Goal: Task Accomplishment & Management: Complete application form

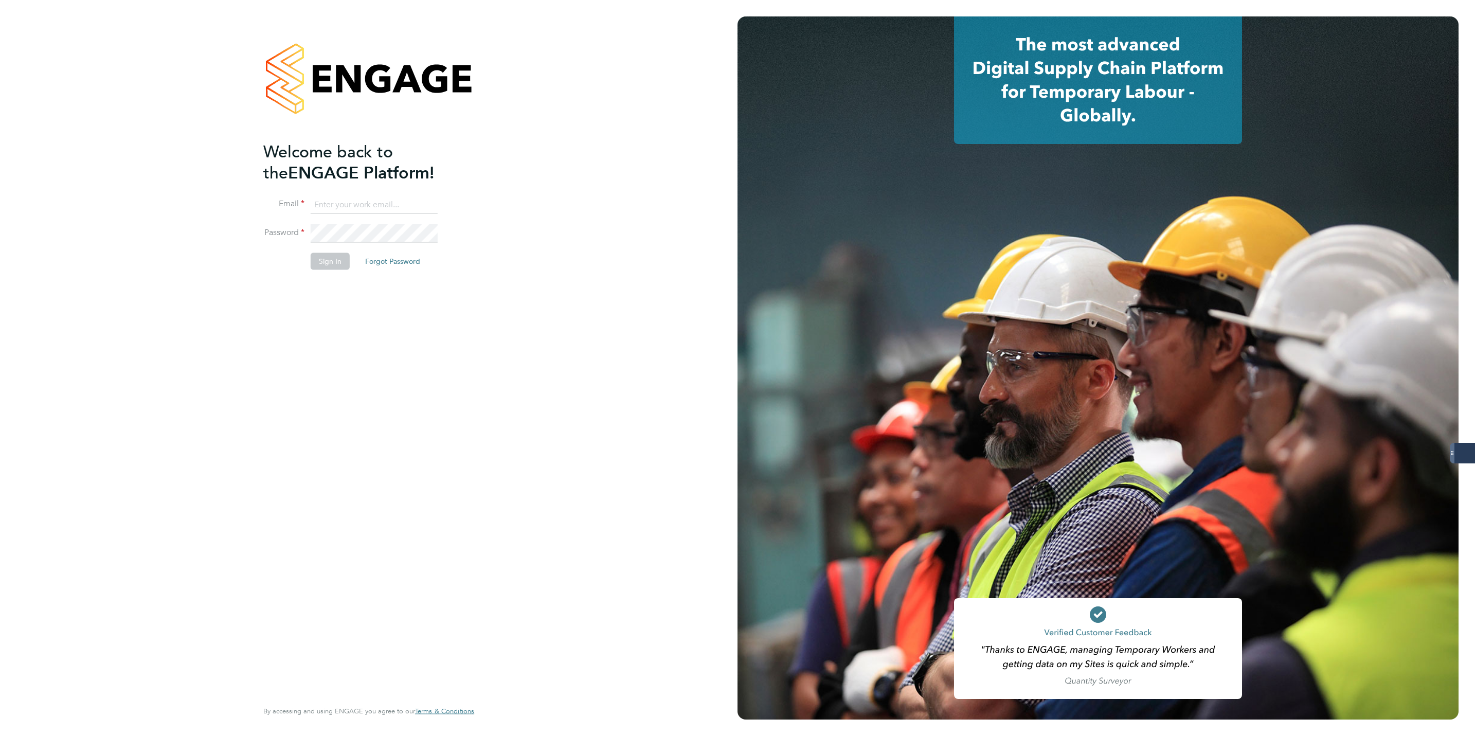
type input "Lewis.hodson@servicecare.org.uk"
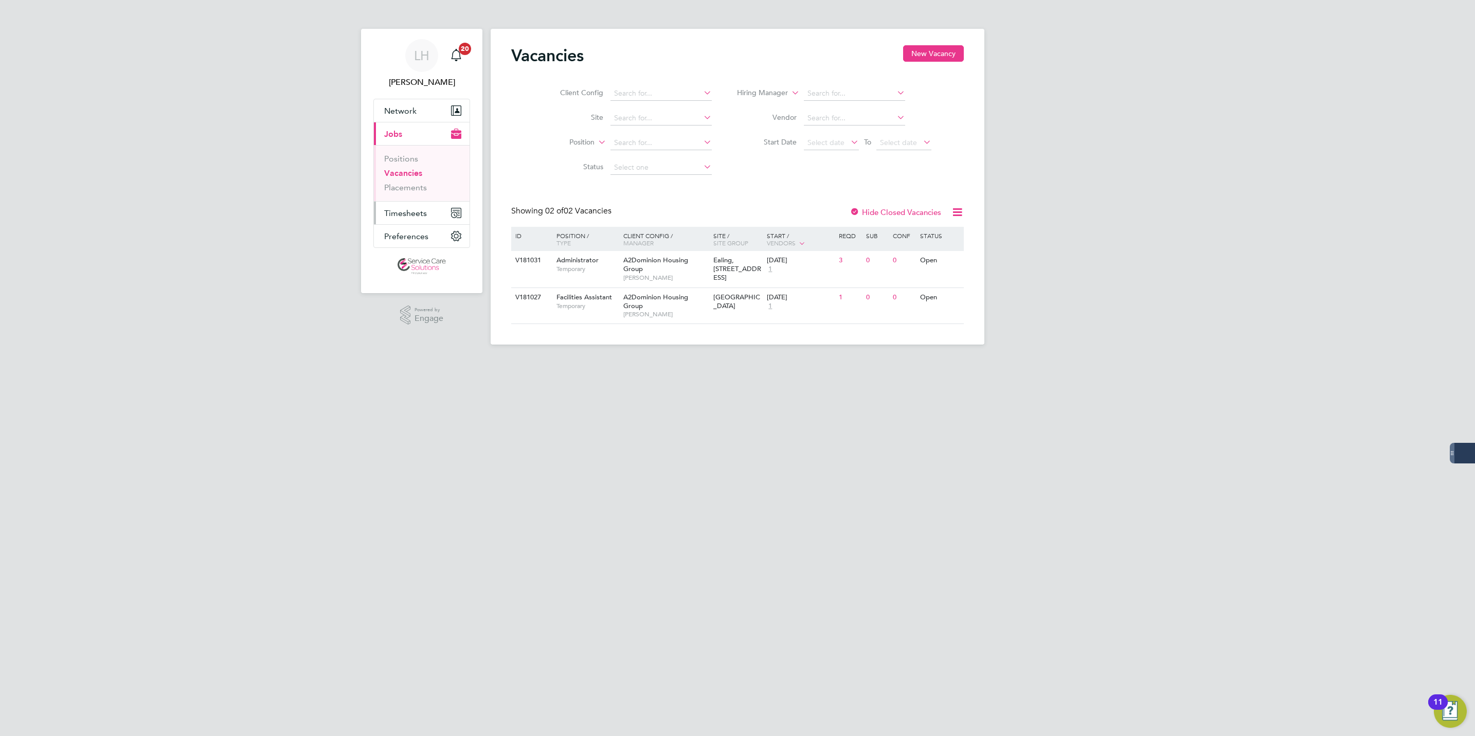
click at [403, 216] on span "Timesheets" at bounding box center [405, 213] width 43 height 10
click at [404, 180] on link "Timesheets" at bounding box center [405, 182] width 43 height 10
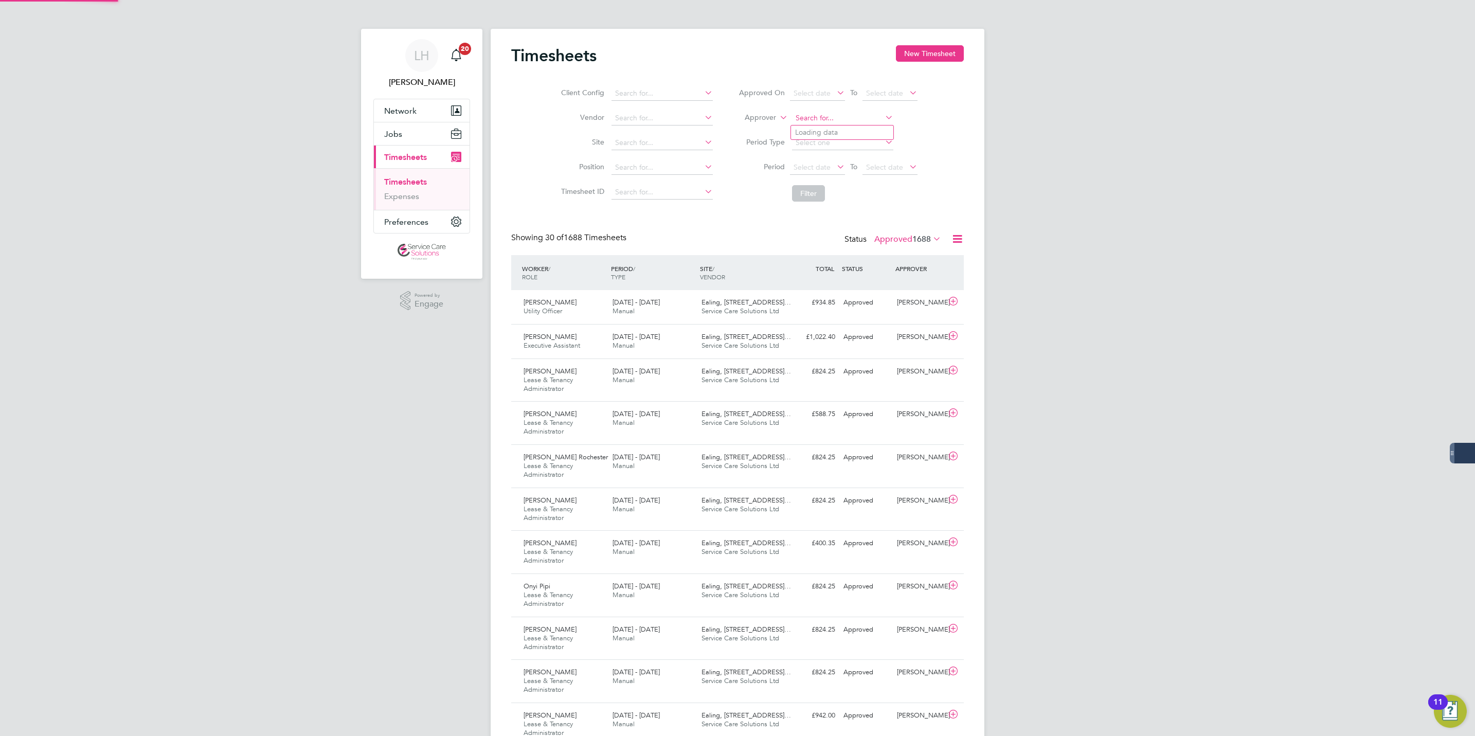
click at [818, 122] on input at bounding box center [842, 118] width 101 height 14
click at [921, 57] on button "New Timesheet" at bounding box center [930, 53] width 68 height 16
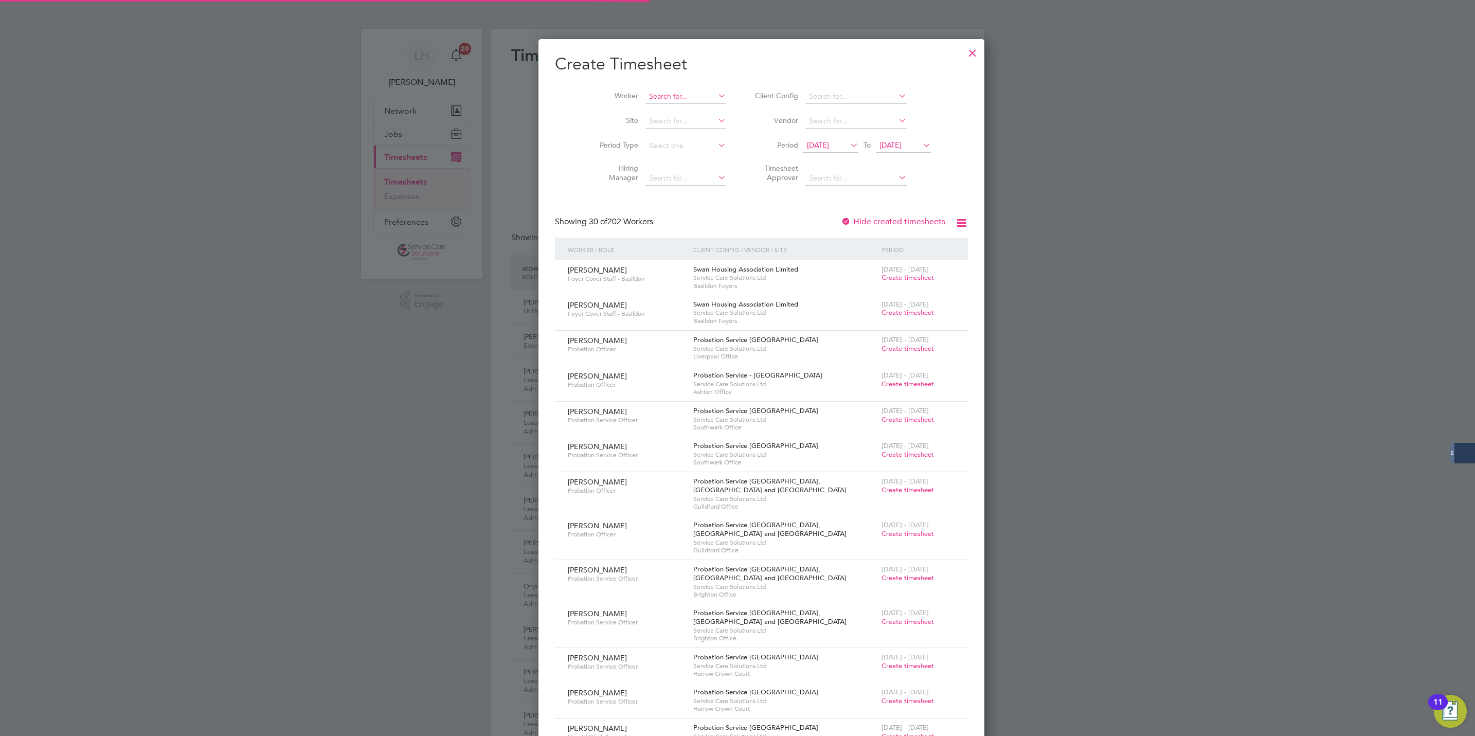
click at [668, 89] on input at bounding box center [685, 96] width 81 height 14
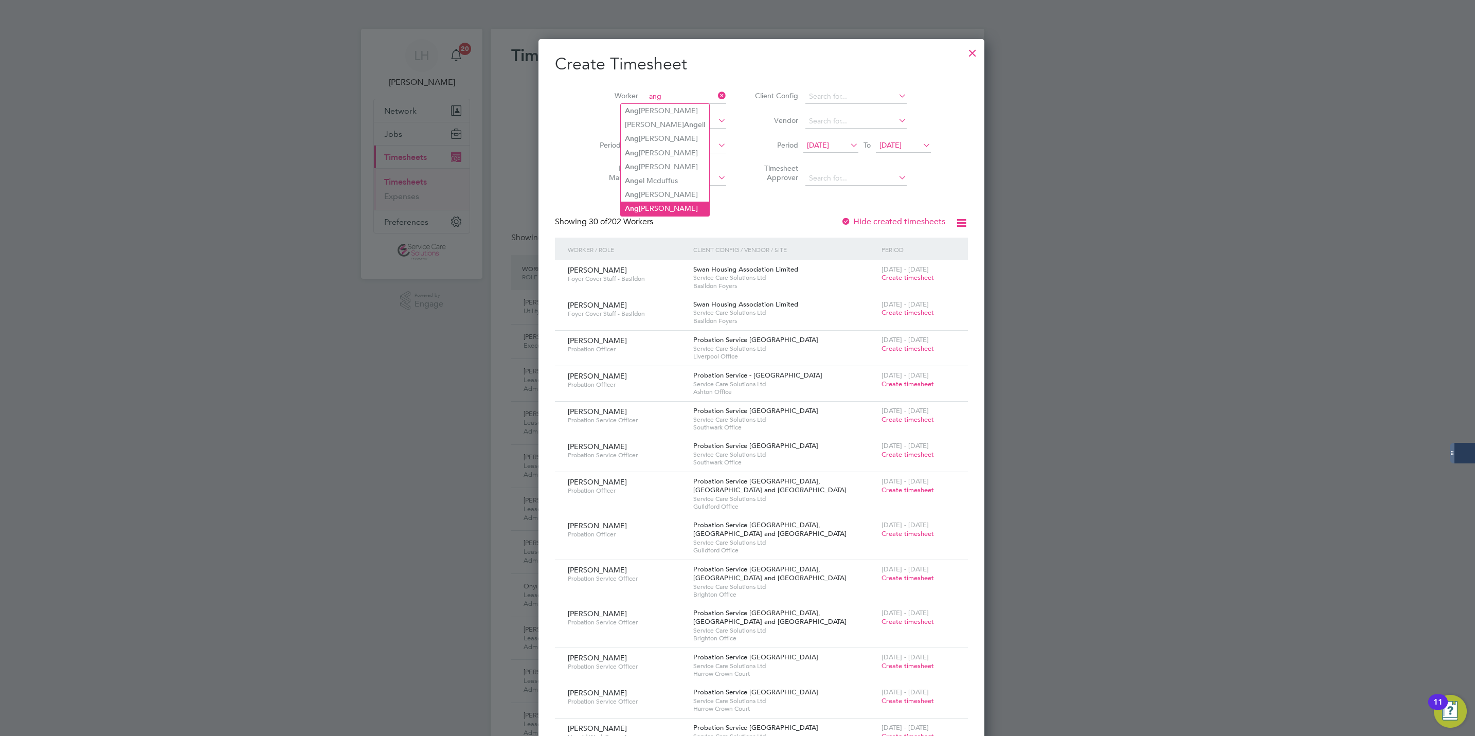
click at [674, 206] on li "Ang [PERSON_NAME]" at bounding box center [665, 209] width 88 height 14
type input "[PERSON_NAME]"
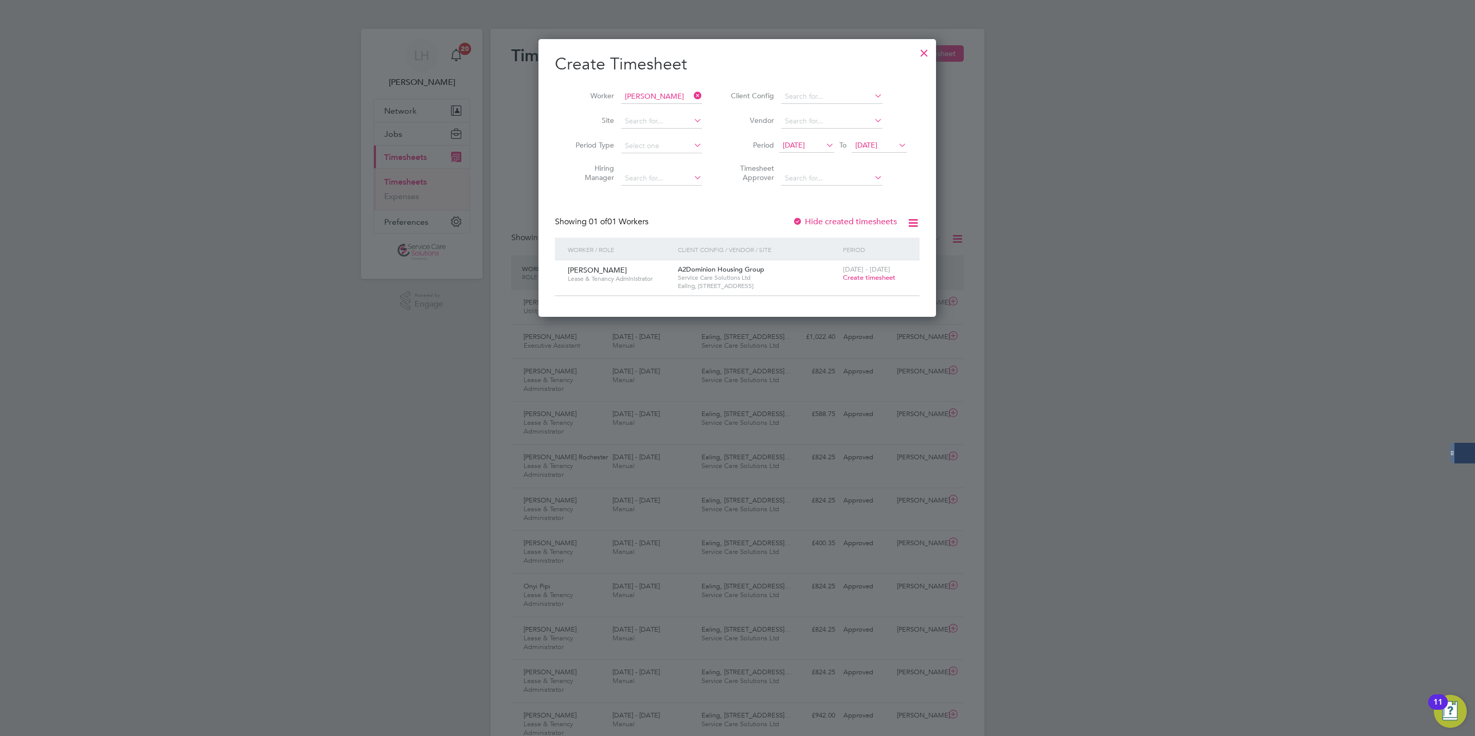
click at [805, 150] on span "[DATE]" at bounding box center [794, 144] width 22 height 9
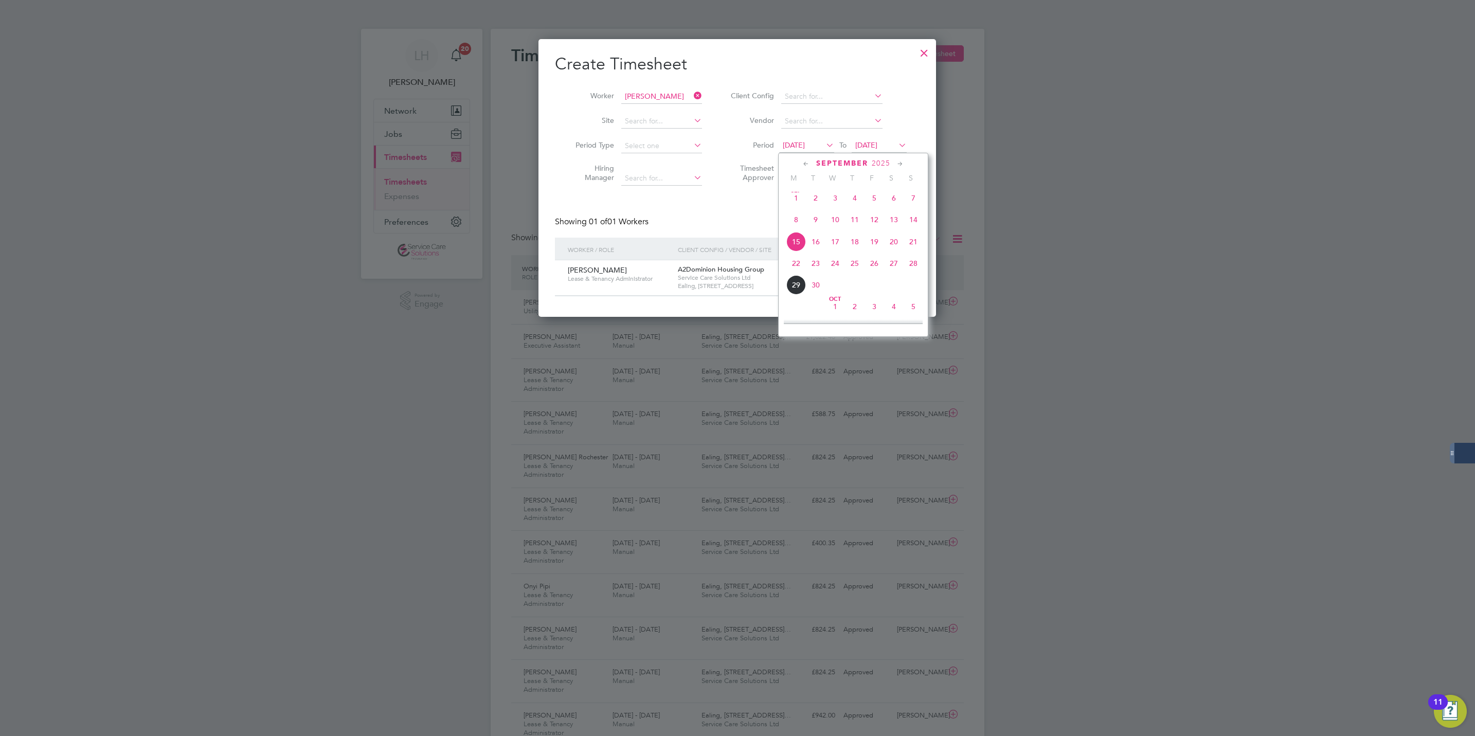
click at [796, 226] on span "8" at bounding box center [796, 220] width 20 height 20
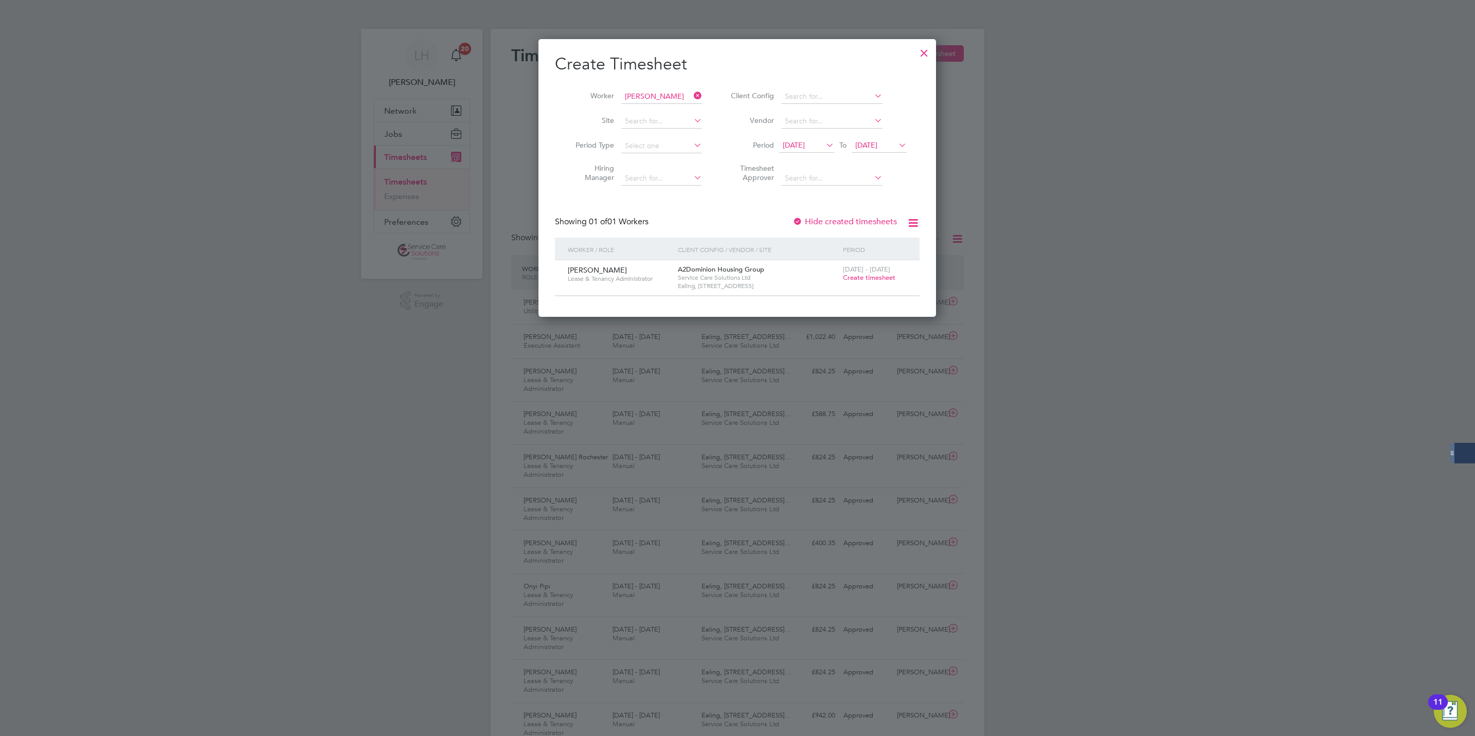
click at [877, 147] on span "[DATE]" at bounding box center [866, 144] width 22 height 9
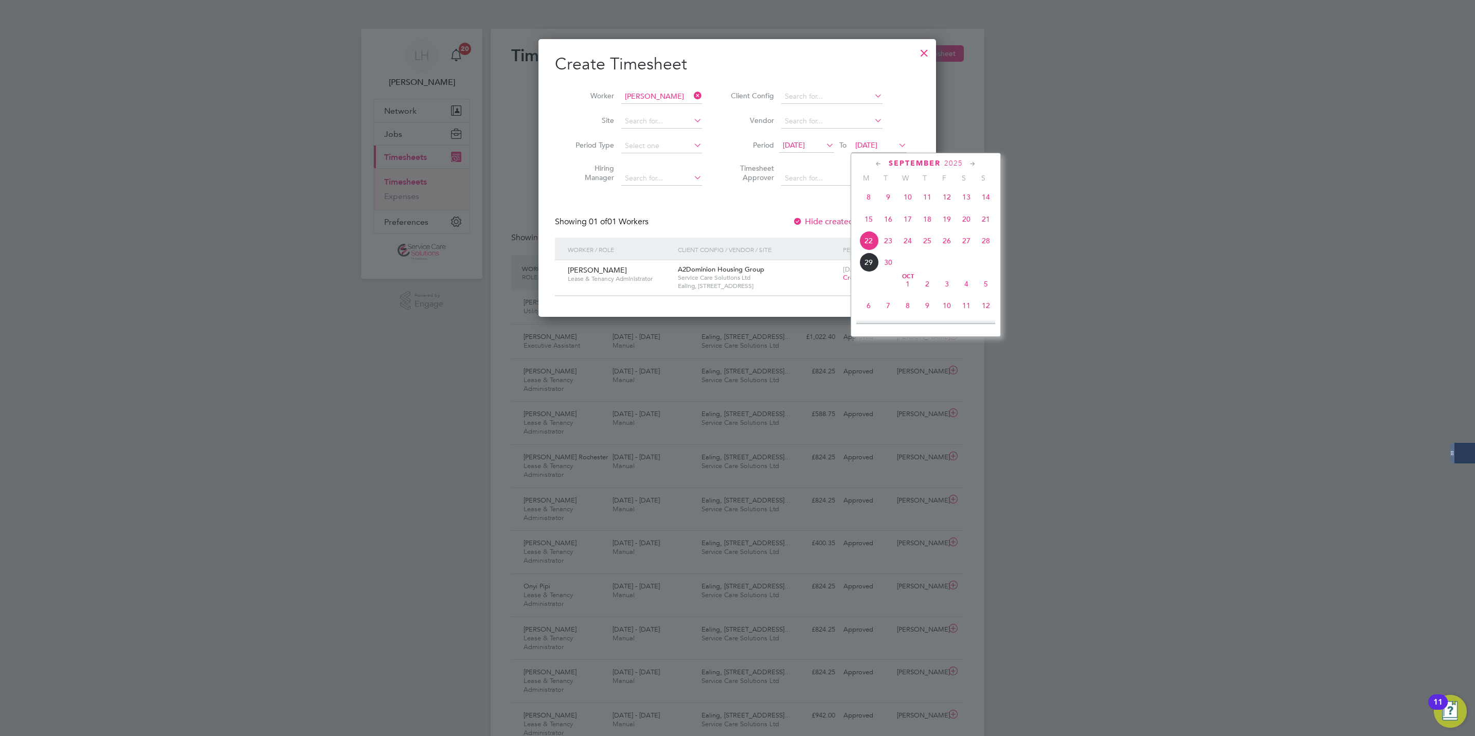
click at [868, 304] on span "6" at bounding box center [869, 306] width 20 height 20
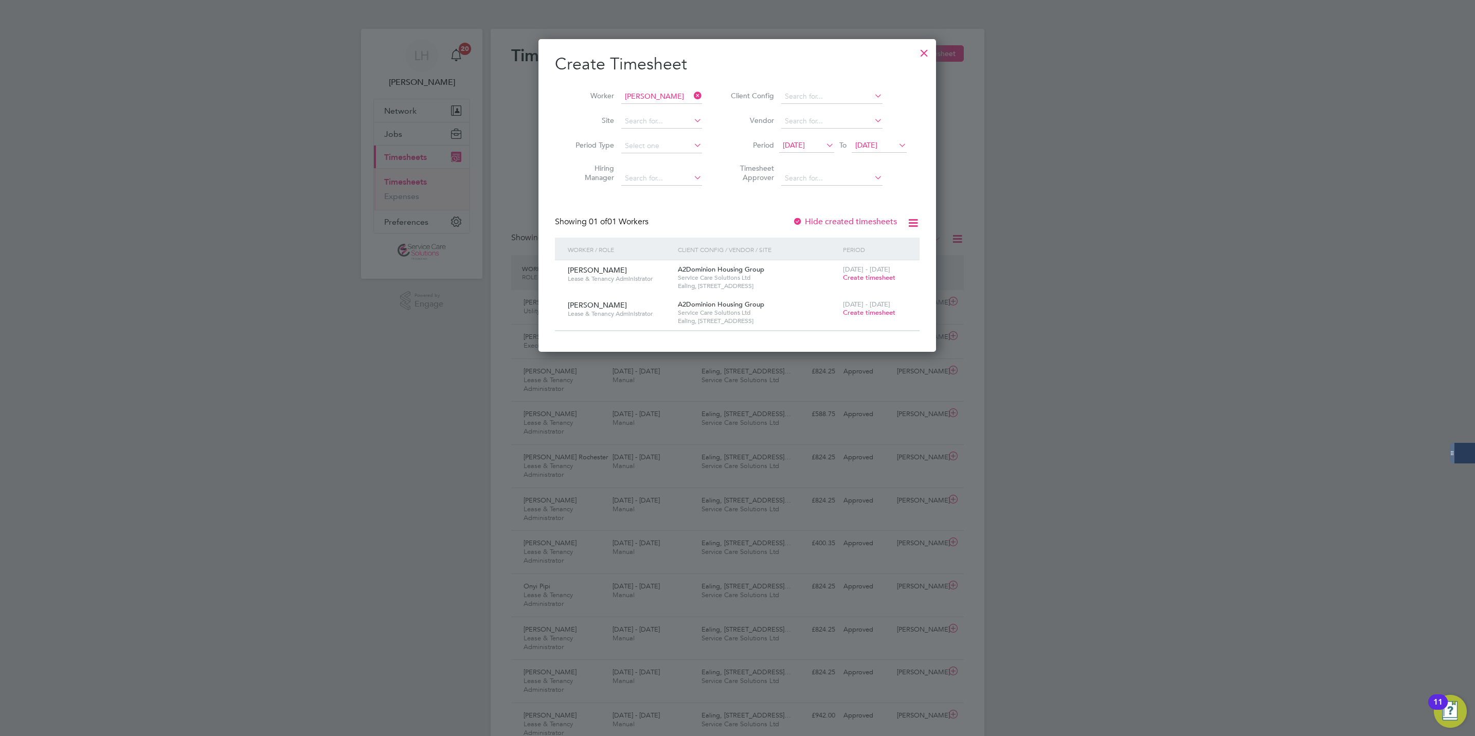
click at [808, 222] on label "Hide created timesheets" at bounding box center [844, 221] width 104 height 10
click at [818, 153] on span "[DATE]" at bounding box center [806, 146] width 55 height 14
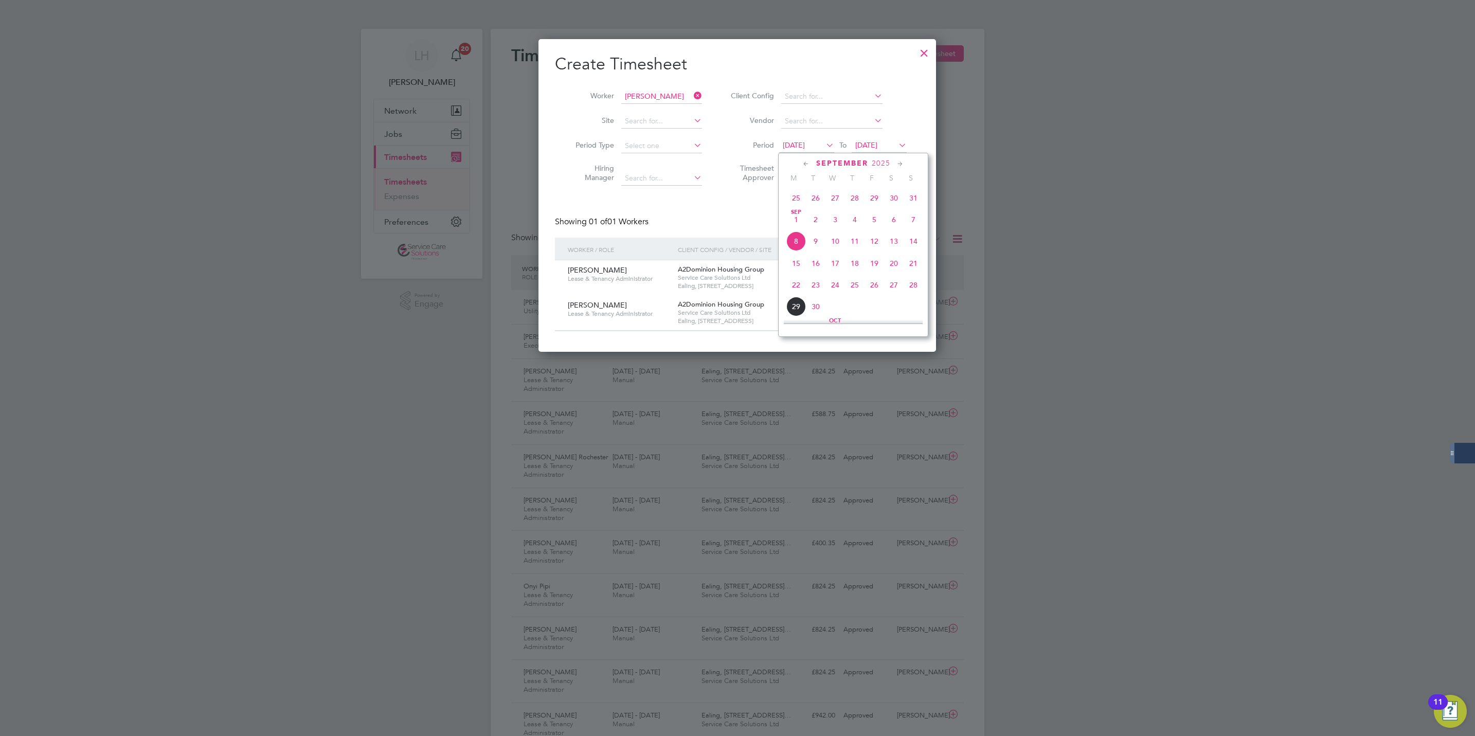
click at [790, 225] on span "[DATE]" at bounding box center [796, 220] width 20 height 20
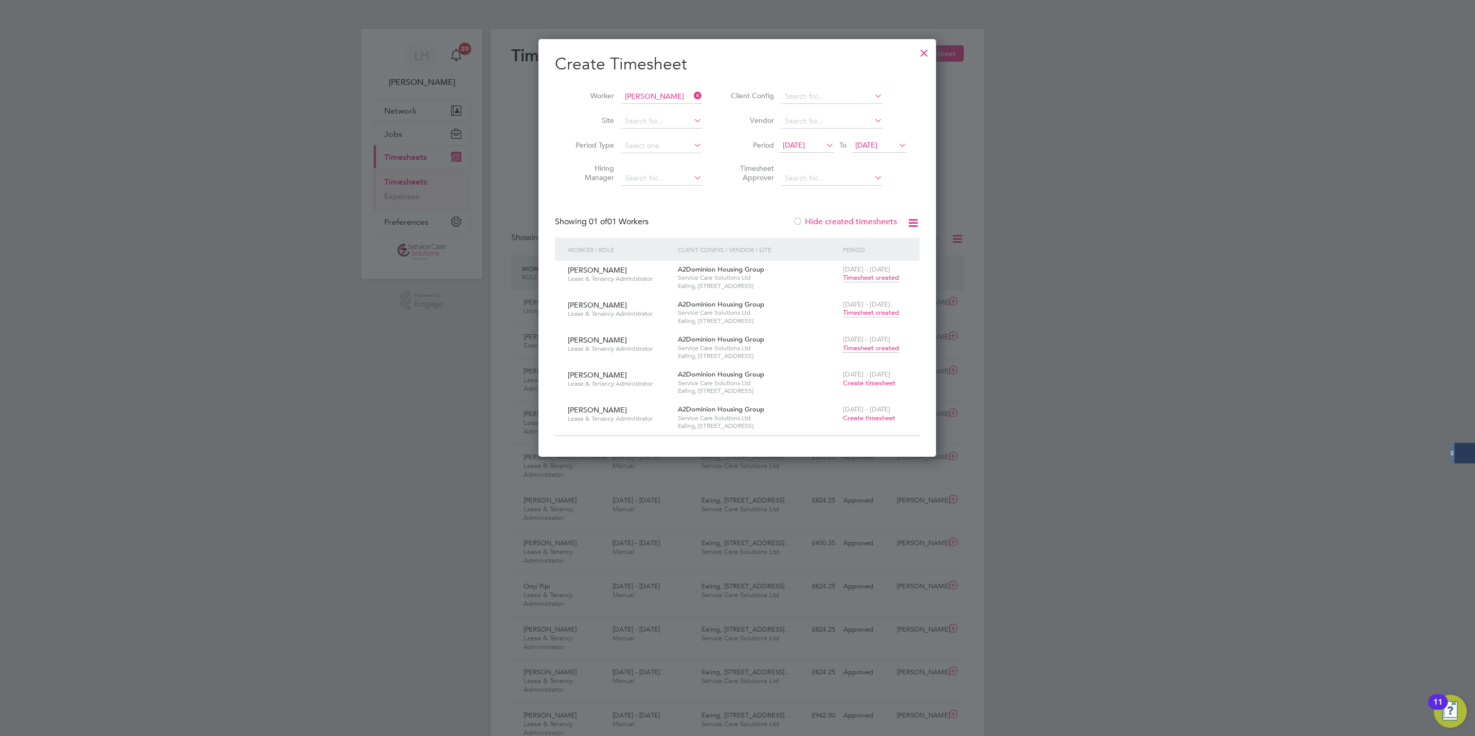
click at [867, 346] on span "Timesheet created" at bounding box center [871, 347] width 56 height 9
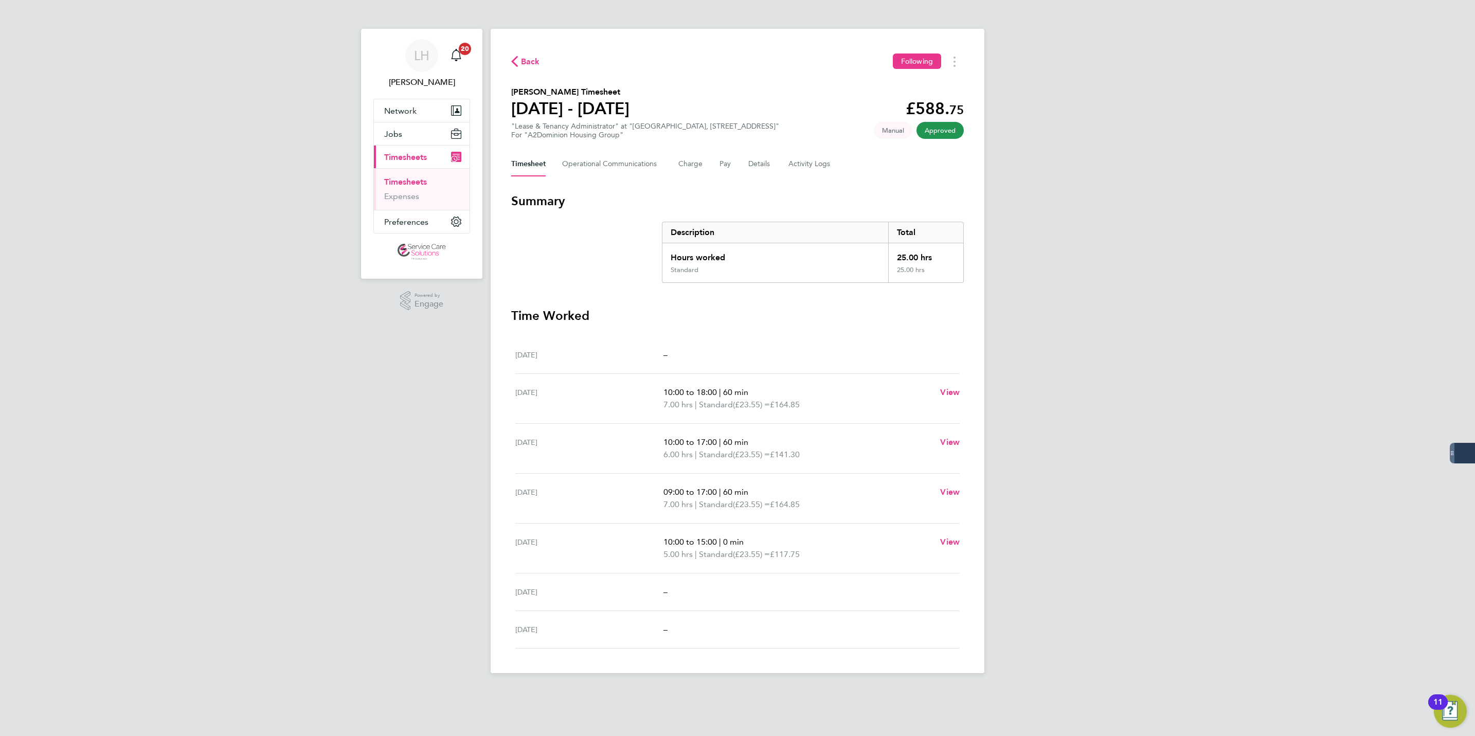
click at [528, 58] on span "Back" at bounding box center [530, 62] width 19 height 12
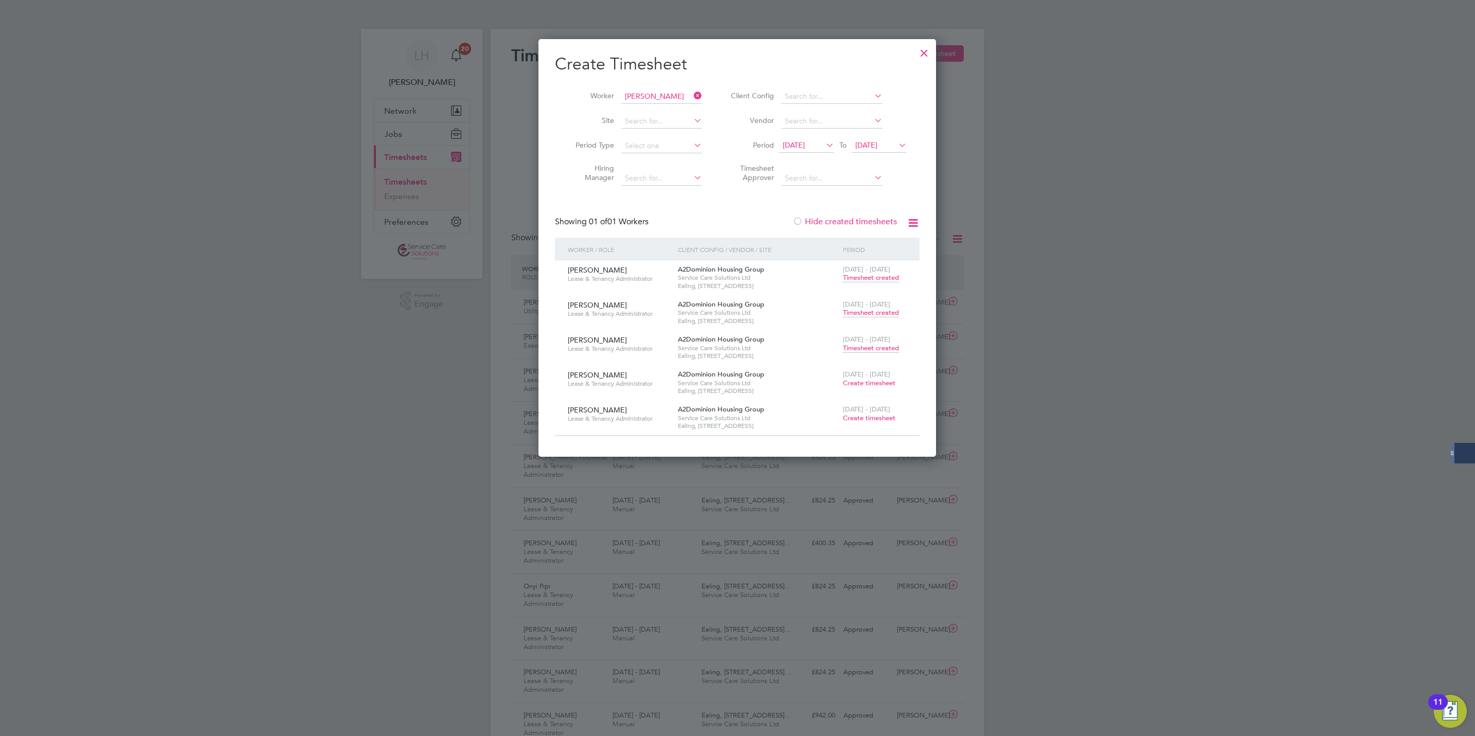
click at [851, 312] on span "Timesheet created" at bounding box center [871, 312] width 56 height 9
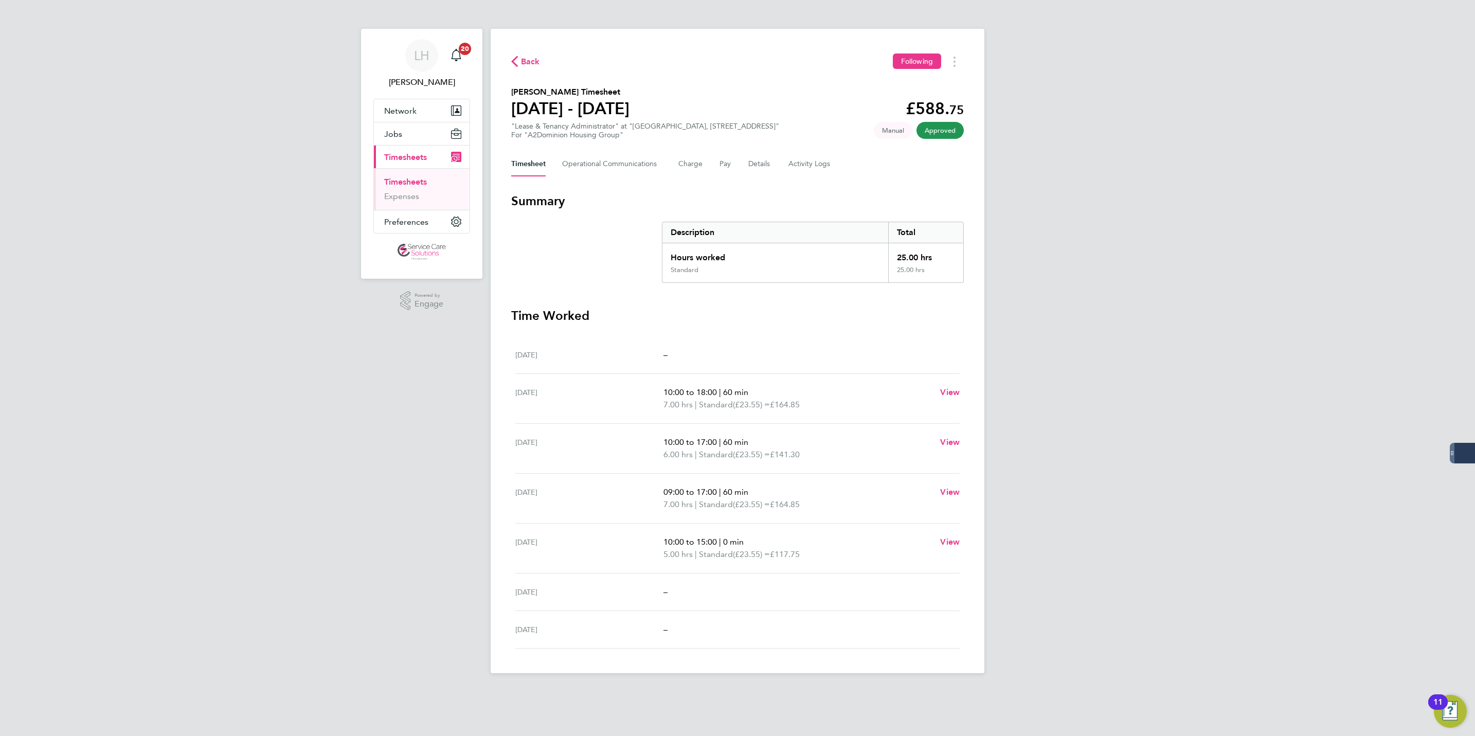
click at [532, 63] on span "Back" at bounding box center [530, 62] width 19 height 12
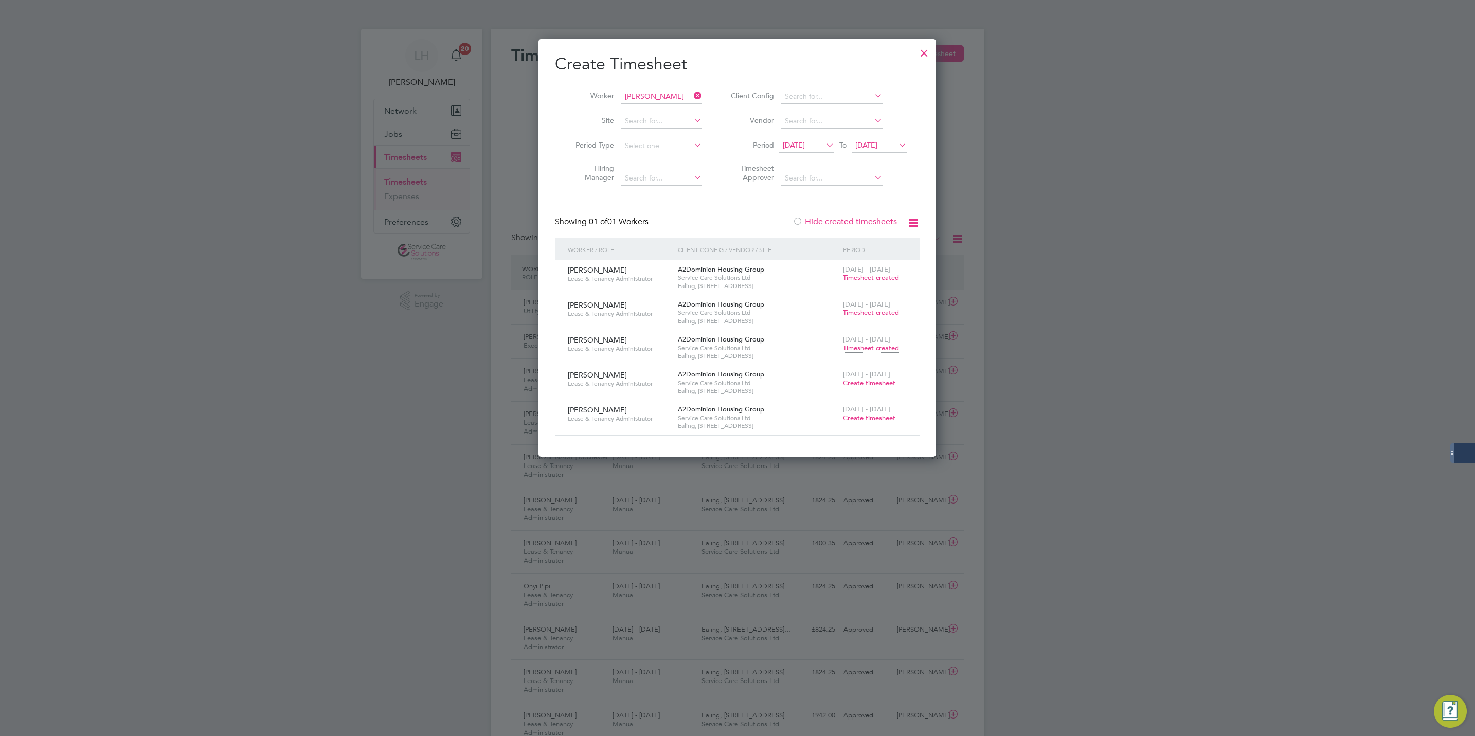
click at [864, 281] on div "[DATE] - [DATE] Timesheet created" at bounding box center [874, 274] width 69 height 28
click at [861, 279] on span "Timesheet created" at bounding box center [871, 277] width 56 height 9
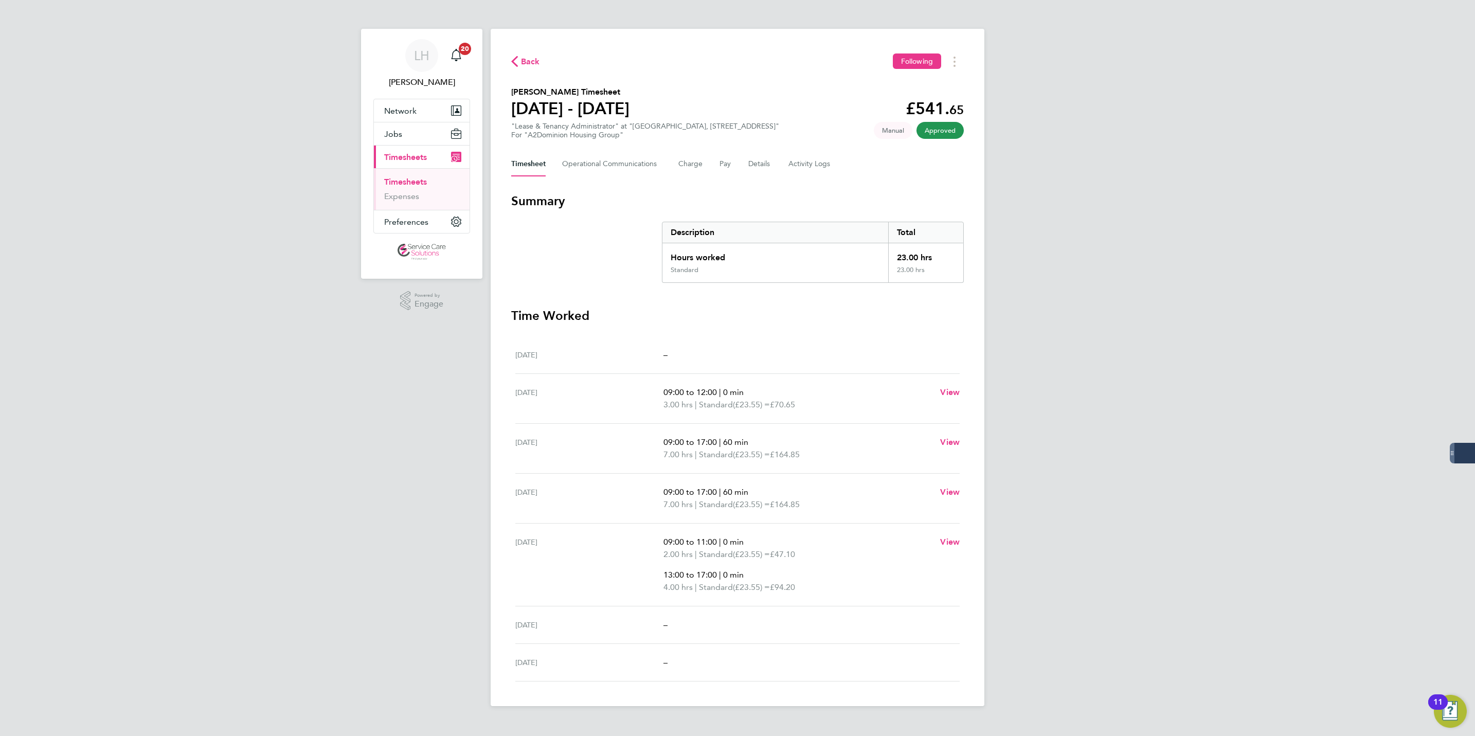
click at [531, 62] on span "Back" at bounding box center [530, 62] width 19 height 12
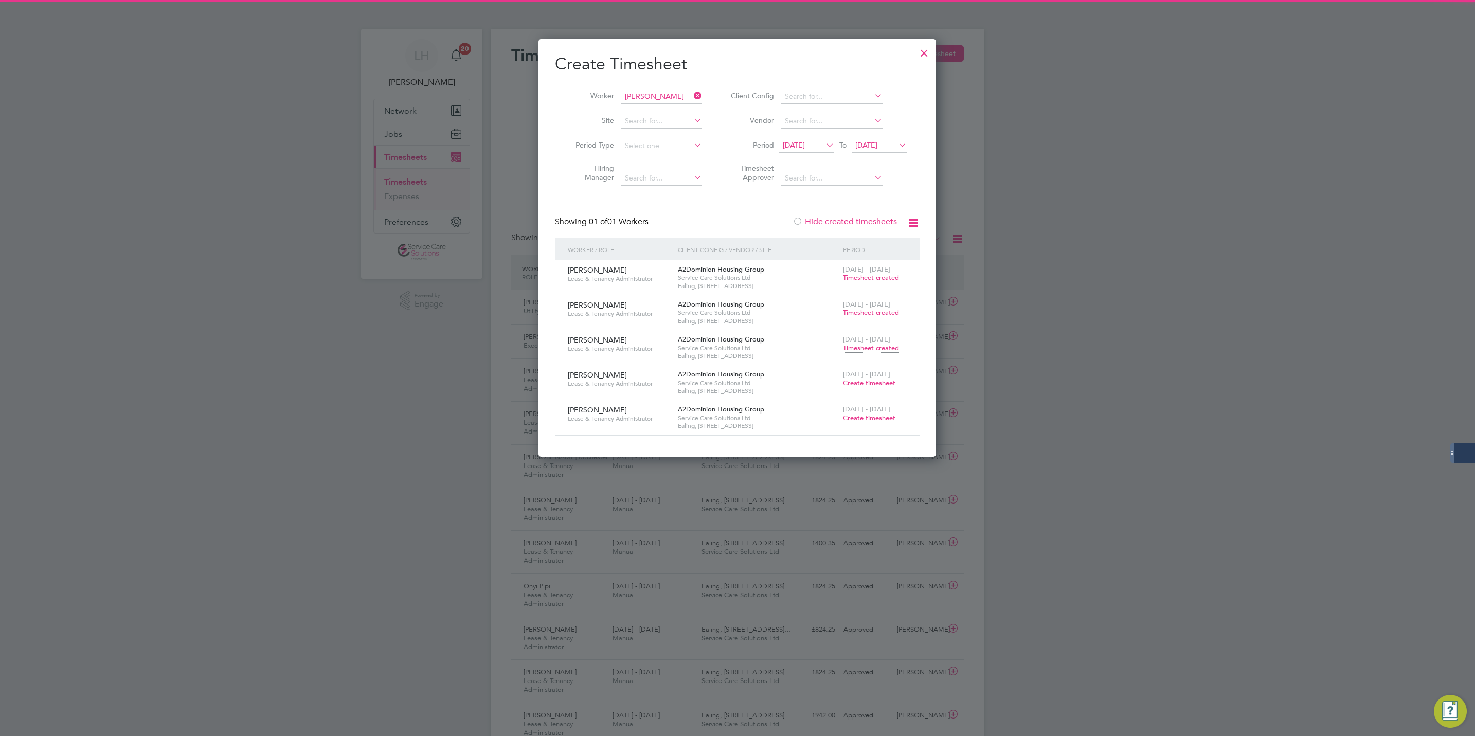
click at [859, 350] on span "Timesheet created" at bounding box center [871, 347] width 56 height 9
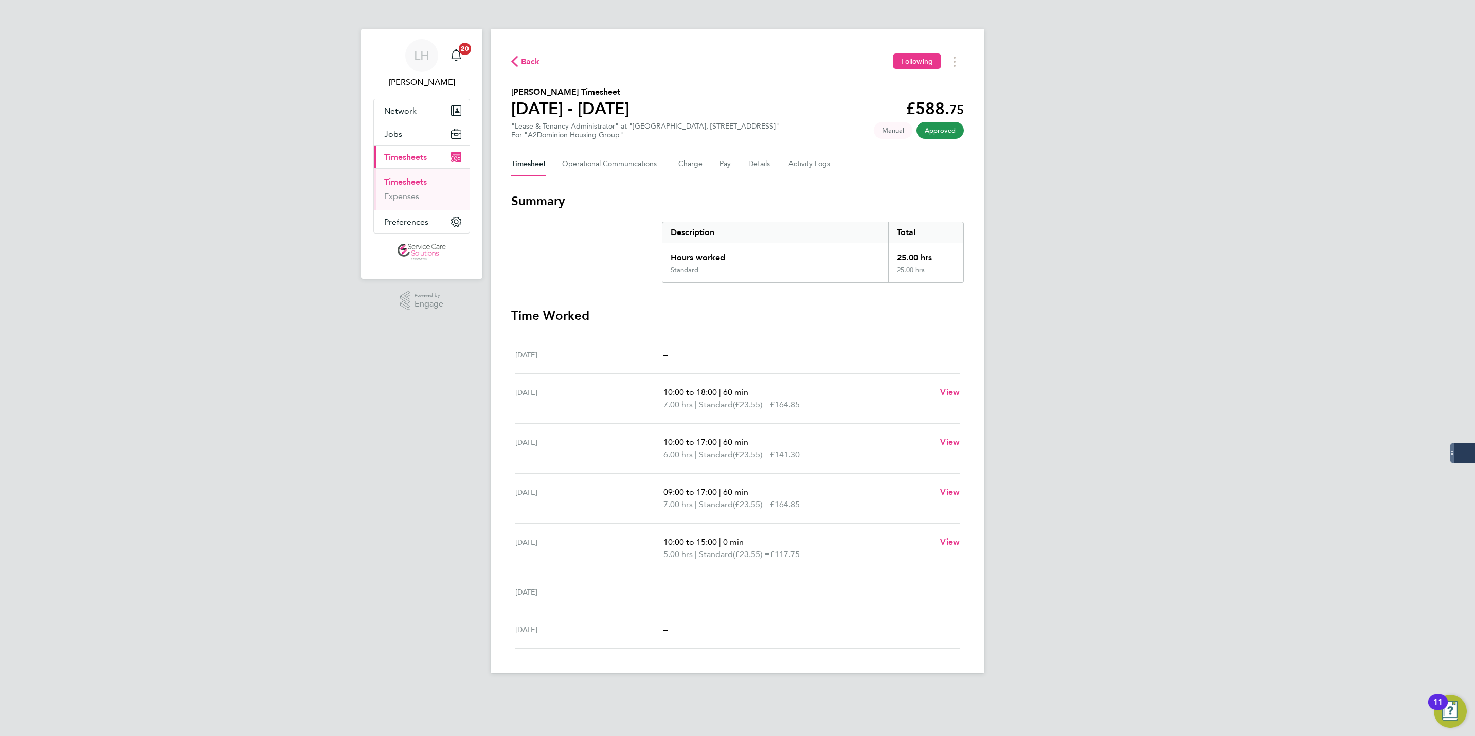
click at [525, 68] on span "Back" at bounding box center [530, 62] width 19 height 12
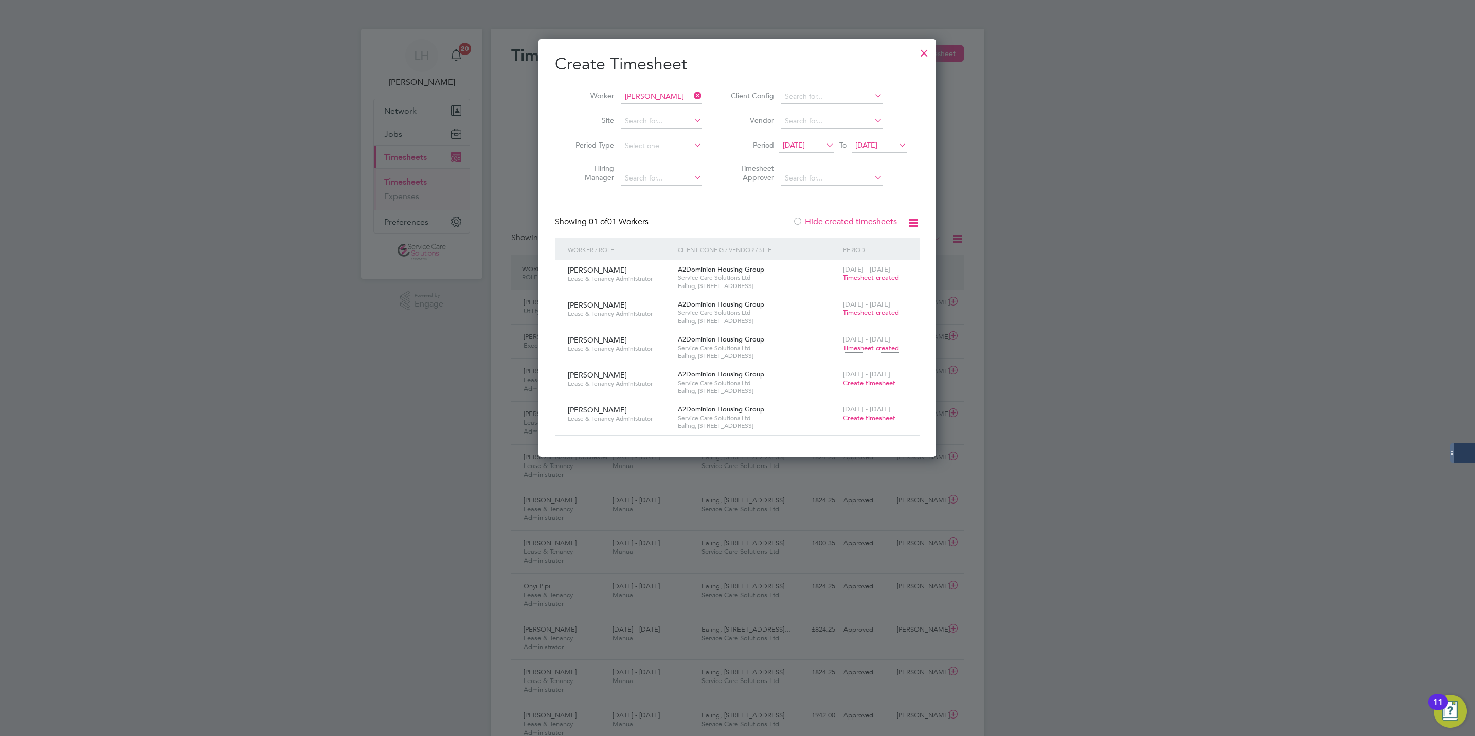
drag, startPoint x: 861, startPoint y: 343, endPoint x: 850, endPoint y: 350, distance: 13.0
drag, startPoint x: 850, startPoint y: 350, endPoint x: 845, endPoint y: 347, distance: 5.6
click at [845, 347] on span "Timesheet created" at bounding box center [871, 347] width 56 height 9
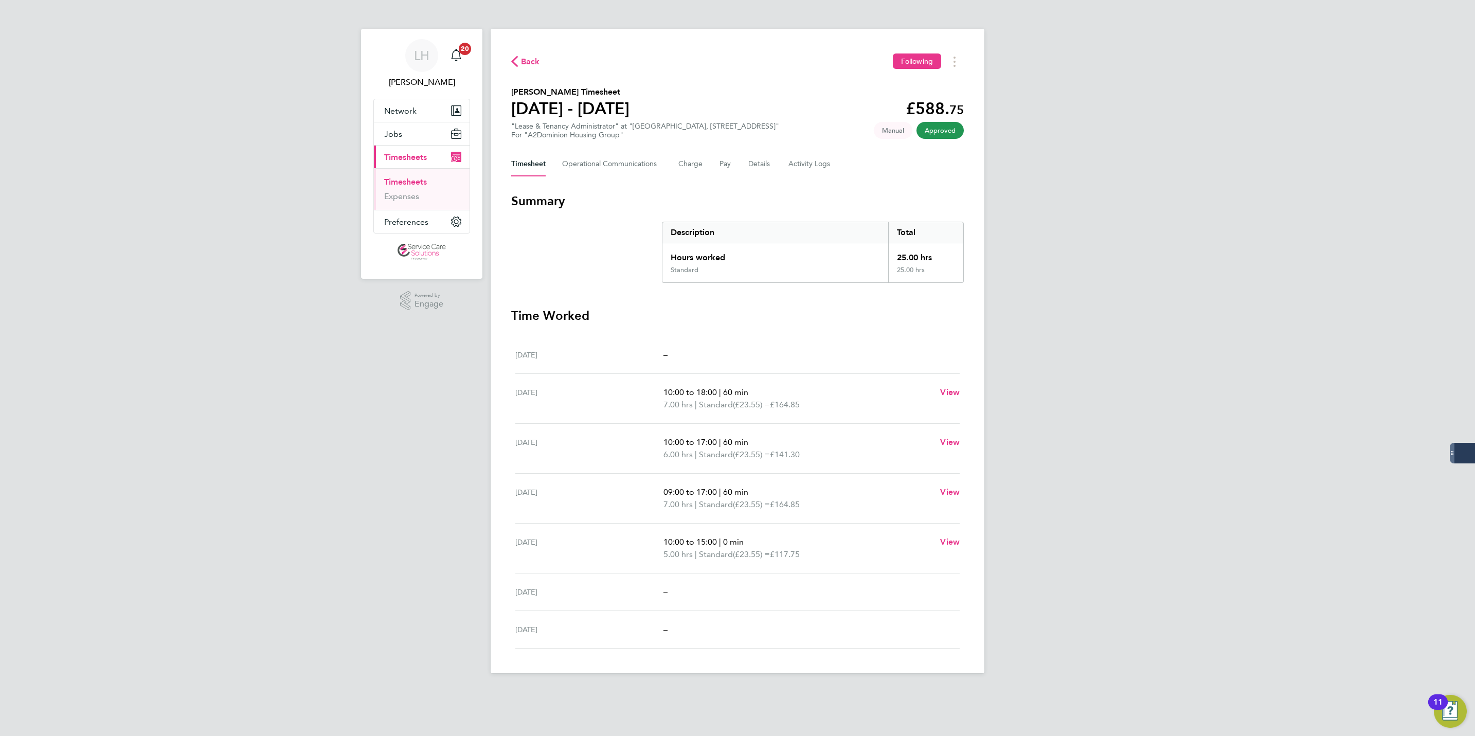
click at [536, 59] on span "Back" at bounding box center [530, 62] width 19 height 12
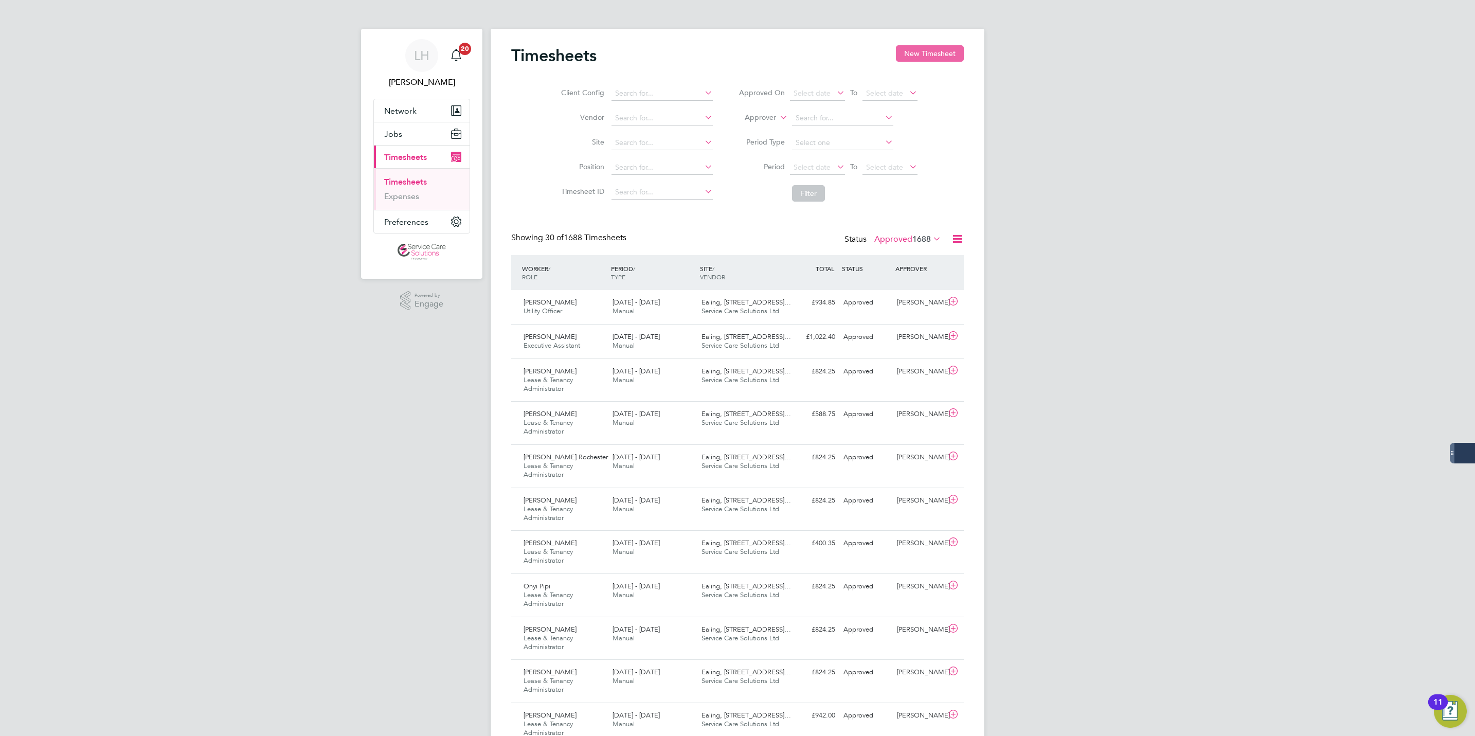
click at [922, 55] on button "New Timesheet" at bounding box center [930, 53] width 68 height 16
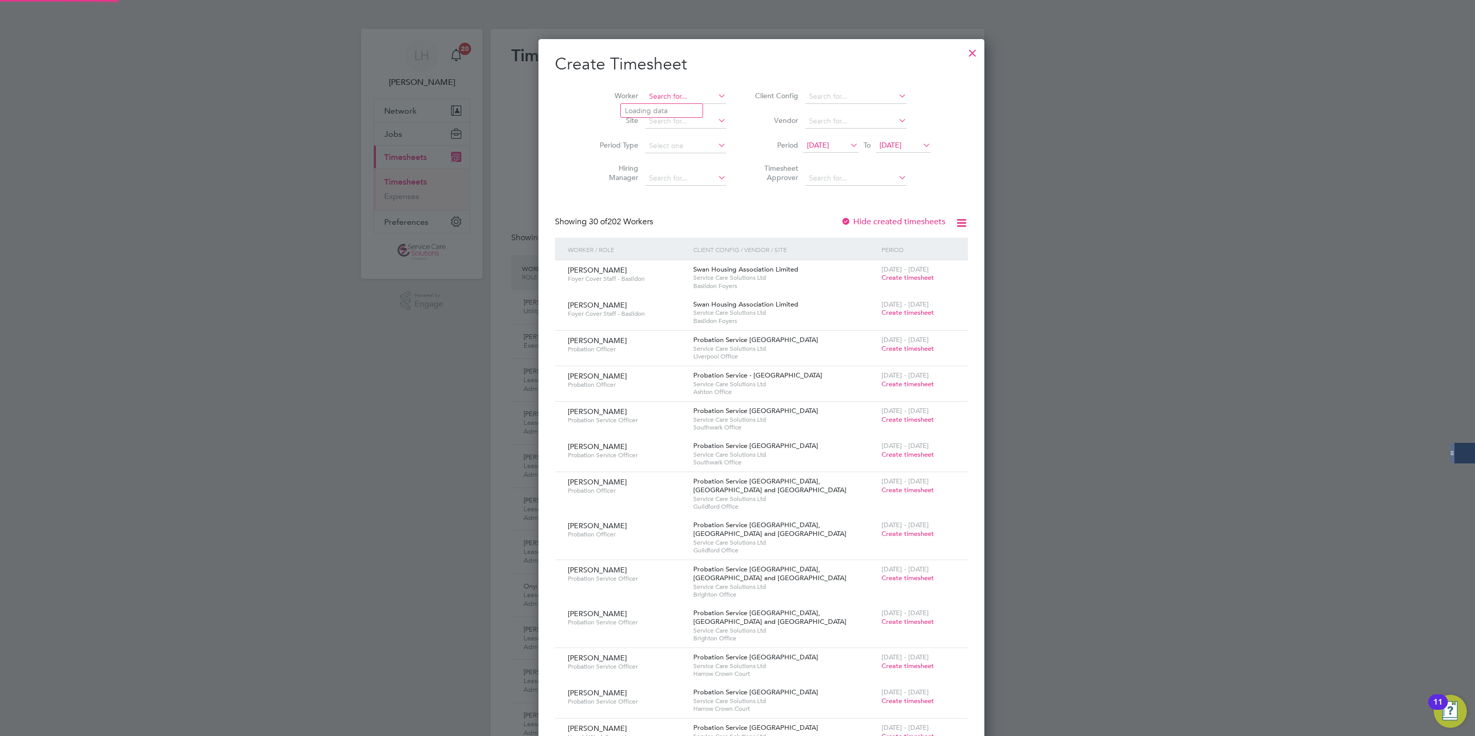
click at [648, 101] on input at bounding box center [685, 96] width 81 height 14
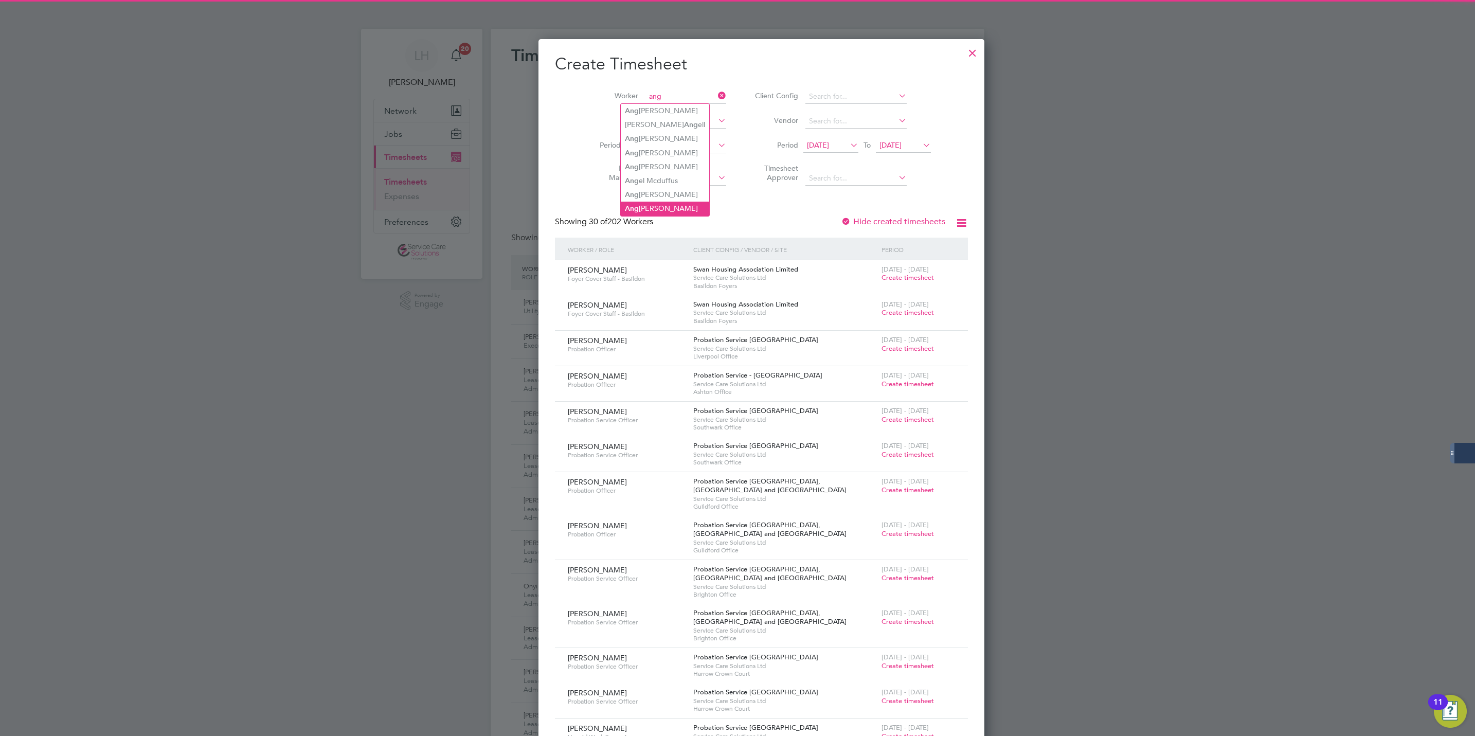
click at [683, 206] on li "Ang [PERSON_NAME]" at bounding box center [665, 209] width 88 height 14
type input "[PERSON_NAME]"
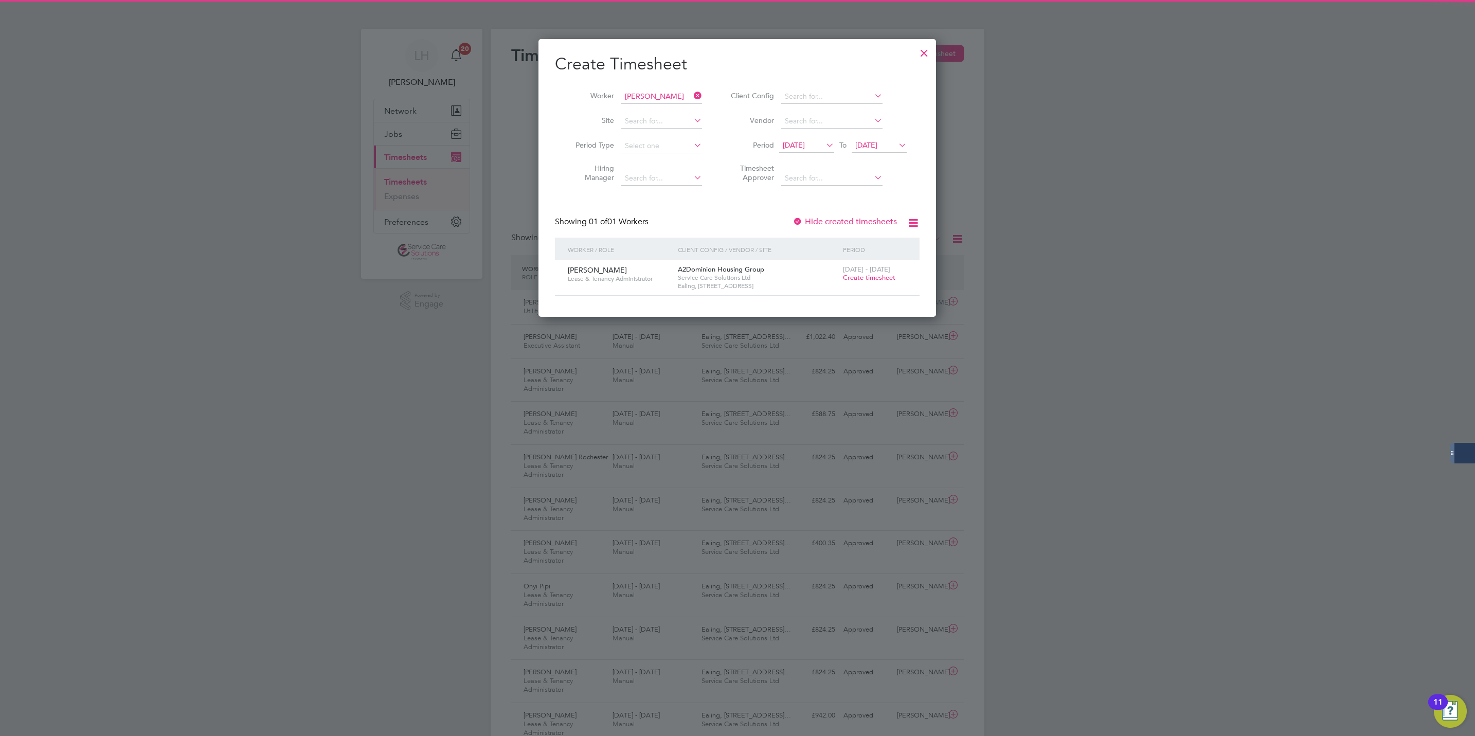
click at [867, 280] on span "Create timesheet" at bounding box center [869, 277] width 52 height 9
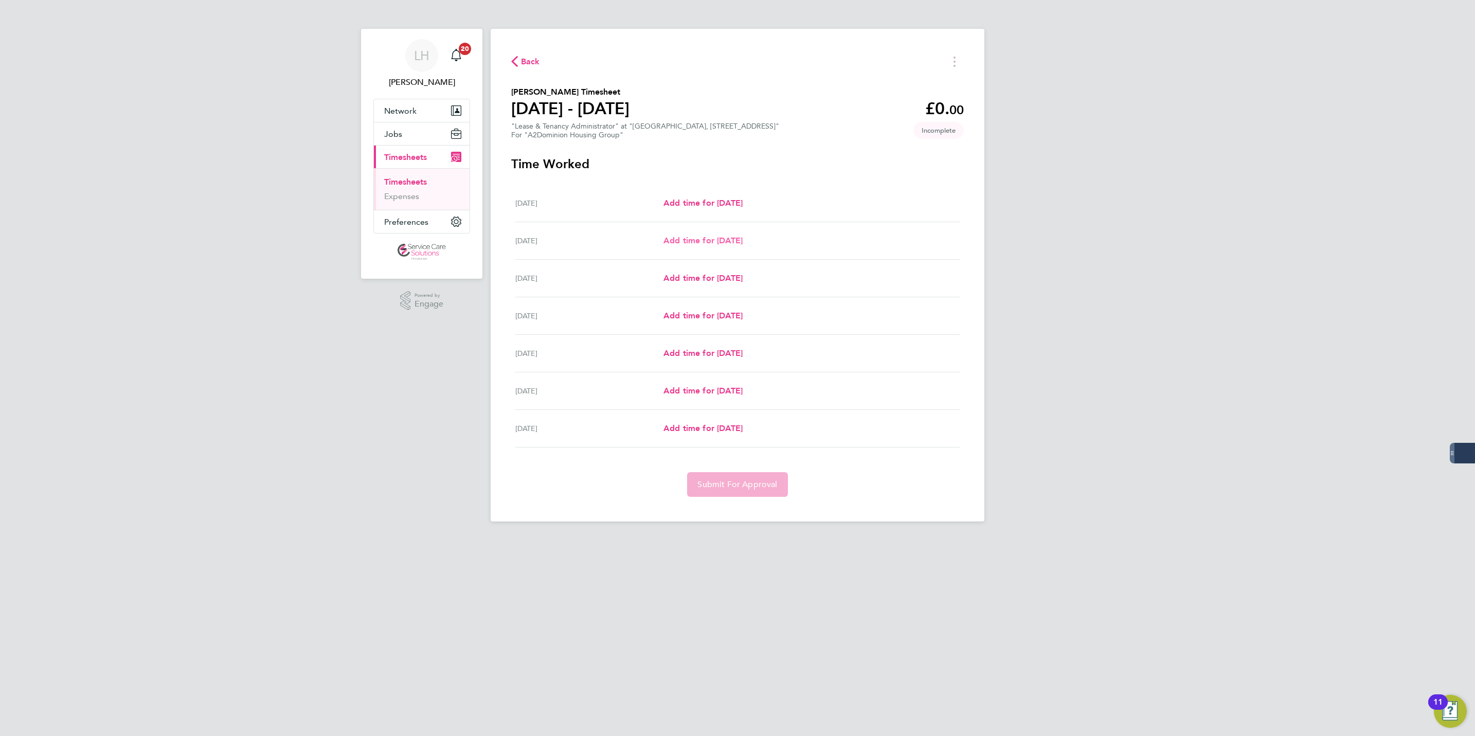
click at [736, 244] on span "Add time for Tue 23 Sep" at bounding box center [702, 240] width 79 height 10
select select "30"
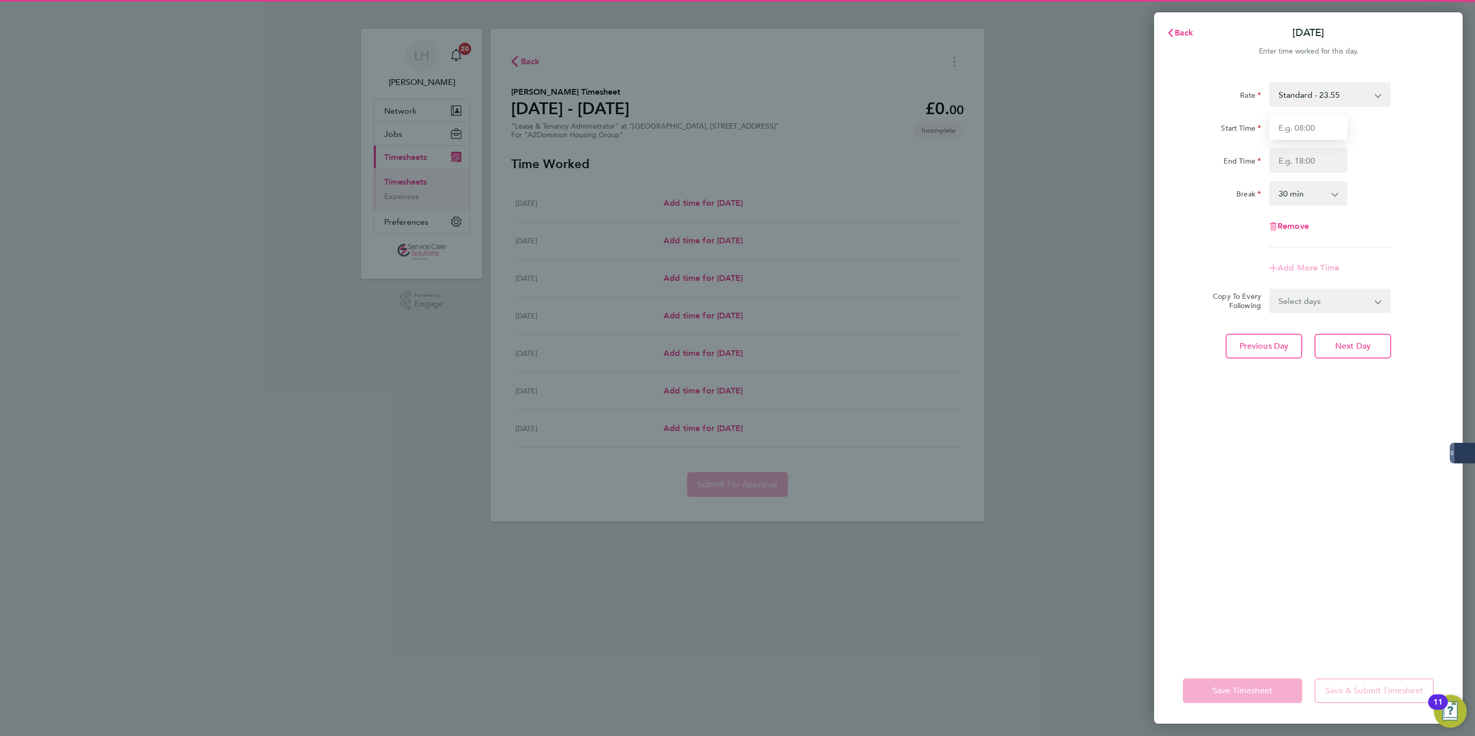
click at [1287, 136] on input "Start Time" at bounding box center [1308, 127] width 78 height 25
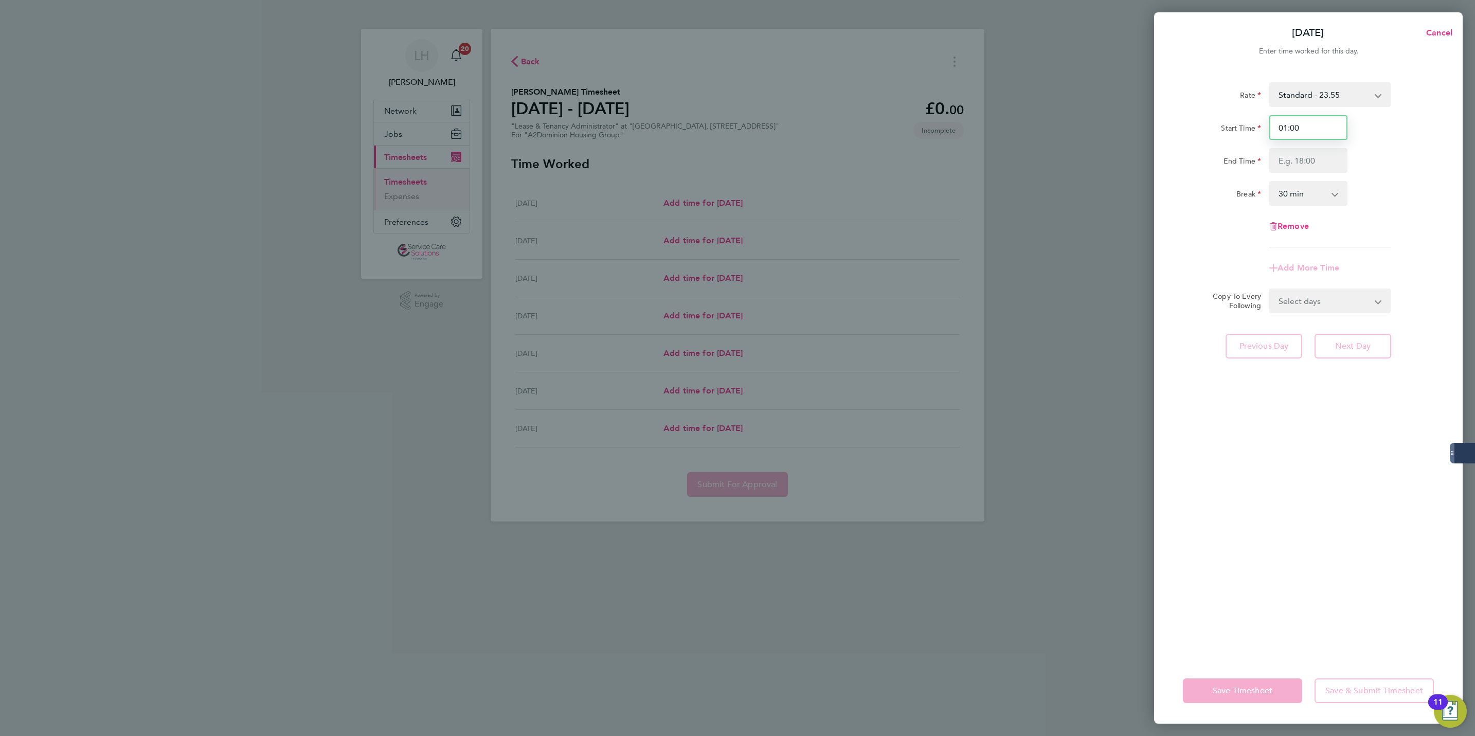
click at [1293, 137] on input "01:00" at bounding box center [1308, 127] width 78 height 25
click at [1290, 137] on input "01:00" at bounding box center [1308, 127] width 78 height 25
type input "10:00"
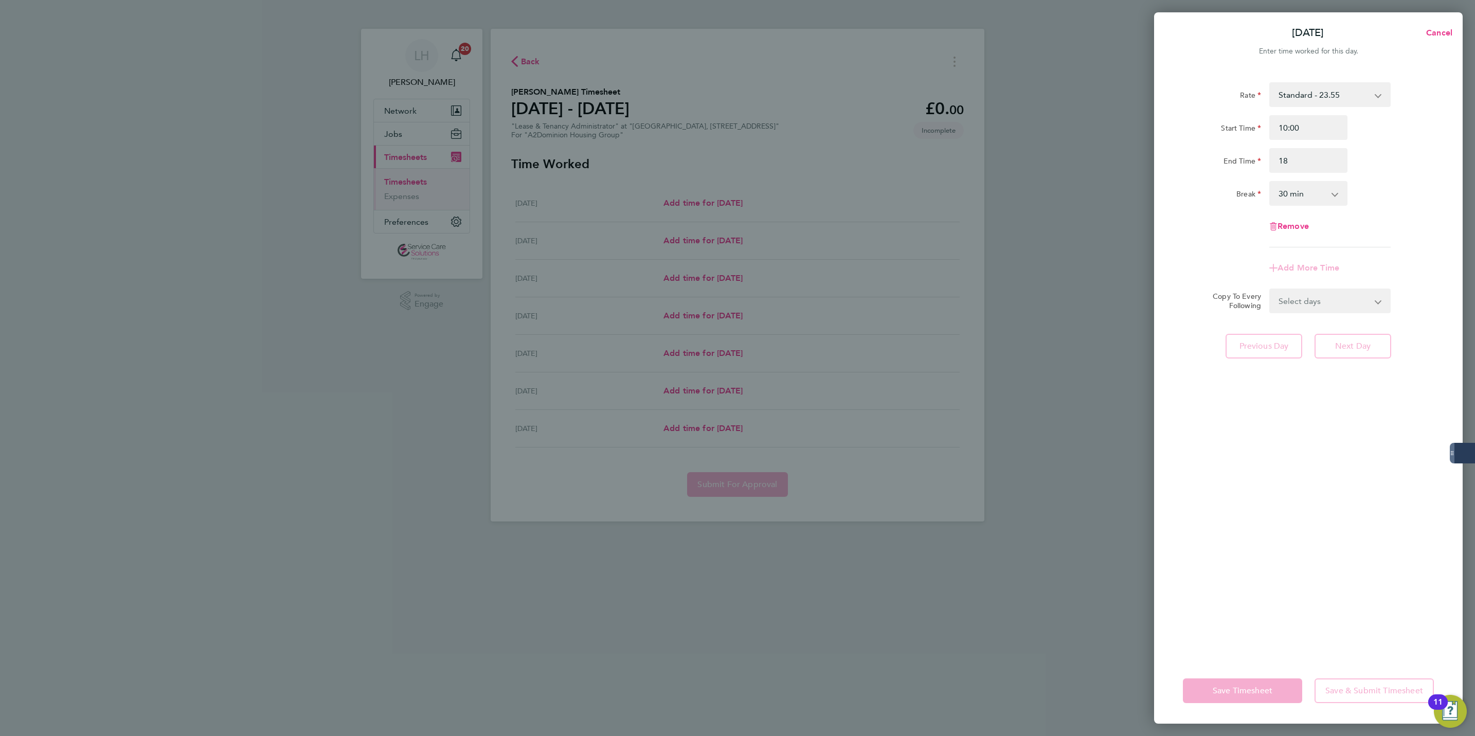
type input "18:00"
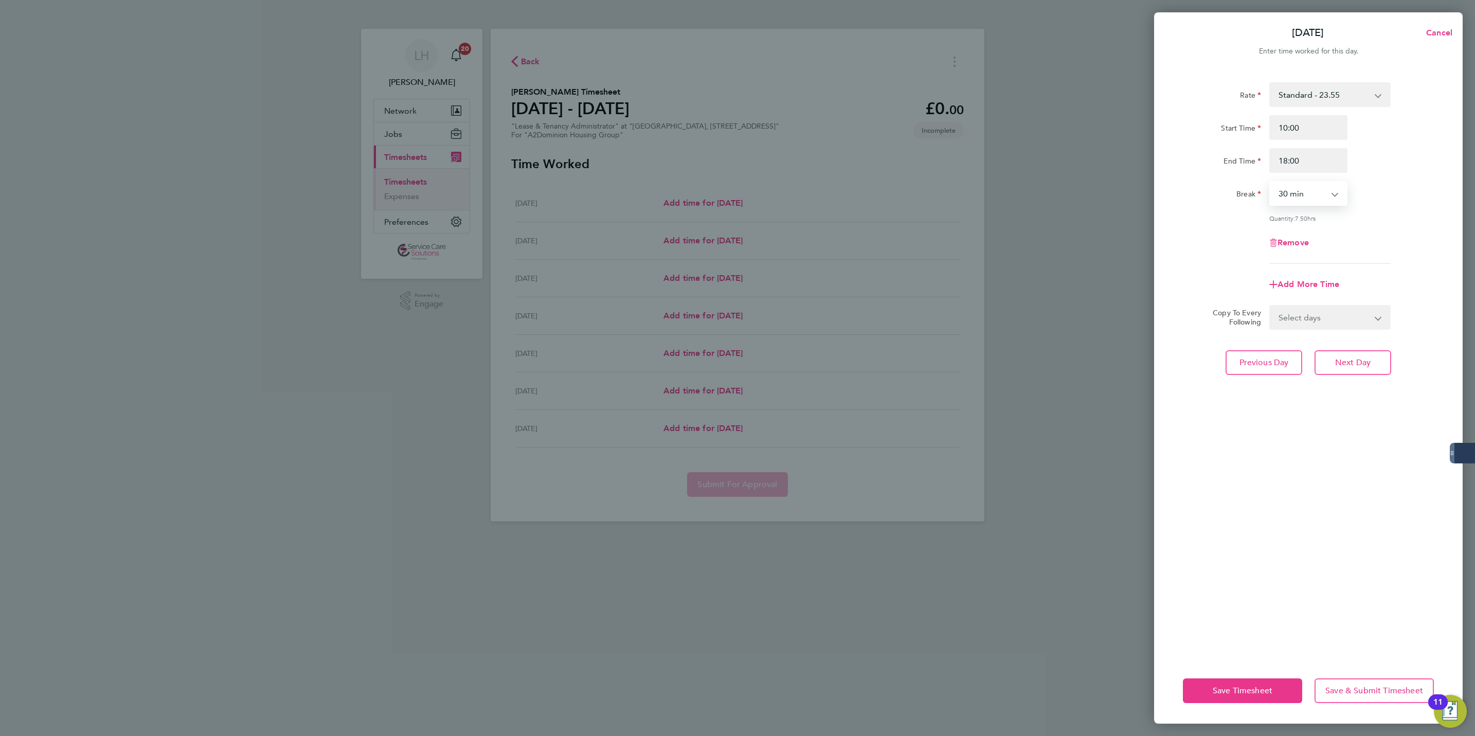
select select "60"
click at [1327, 360] on button "Next Day" at bounding box center [1352, 362] width 77 height 25
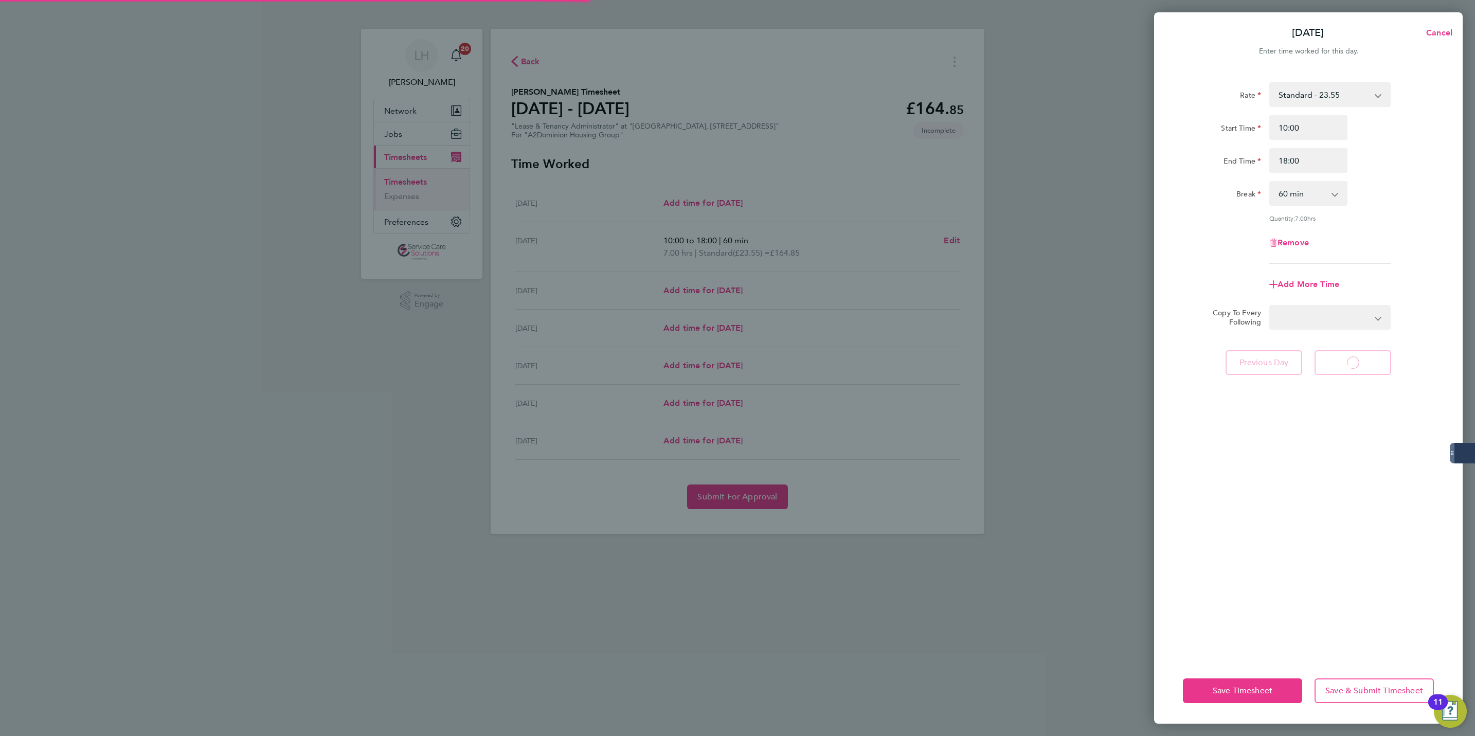
select select "30"
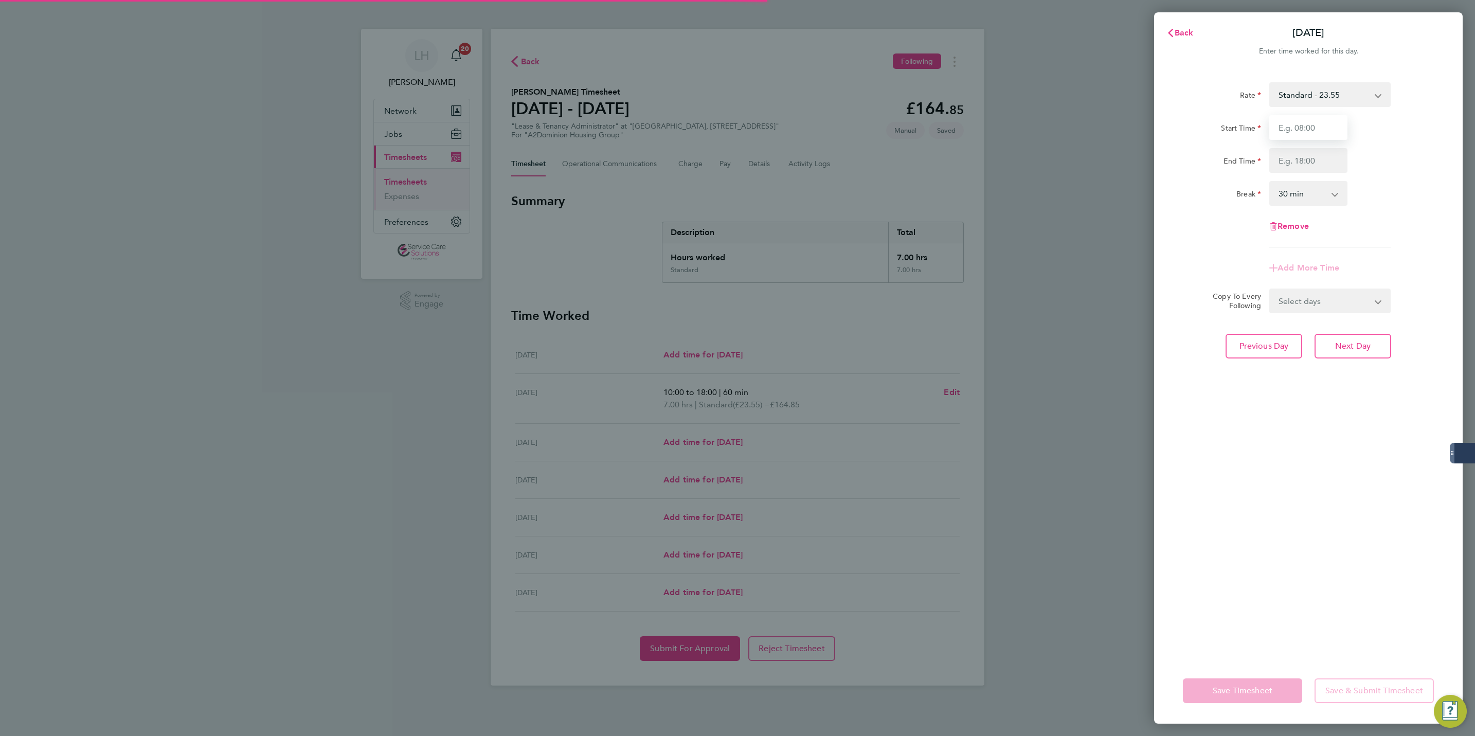
click at [1317, 127] on input "Start Time" at bounding box center [1308, 127] width 78 height 25
type input "10:00"
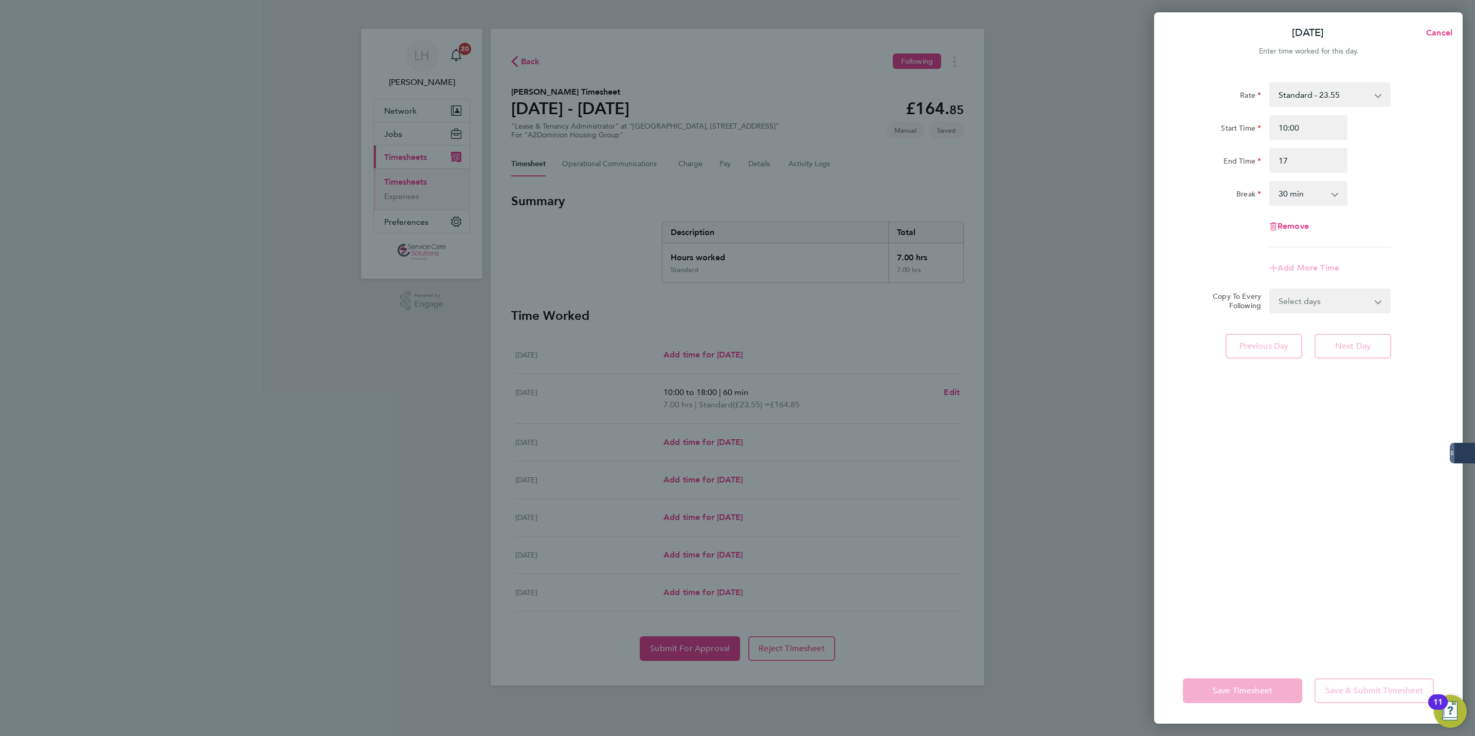
type input "17:00"
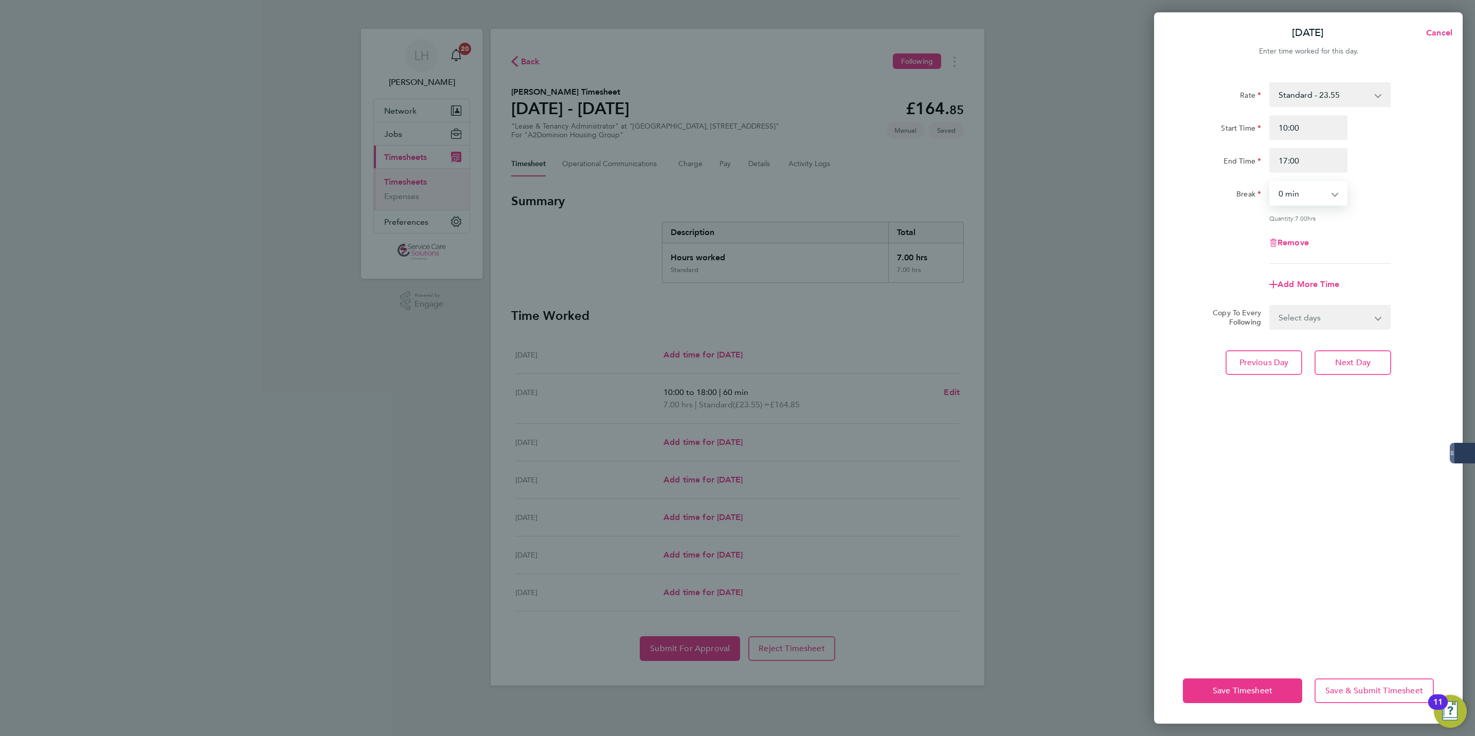
select select "60"
click at [1340, 364] on span "Next Day" at bounding box center [1352, 362] width 35 height 10
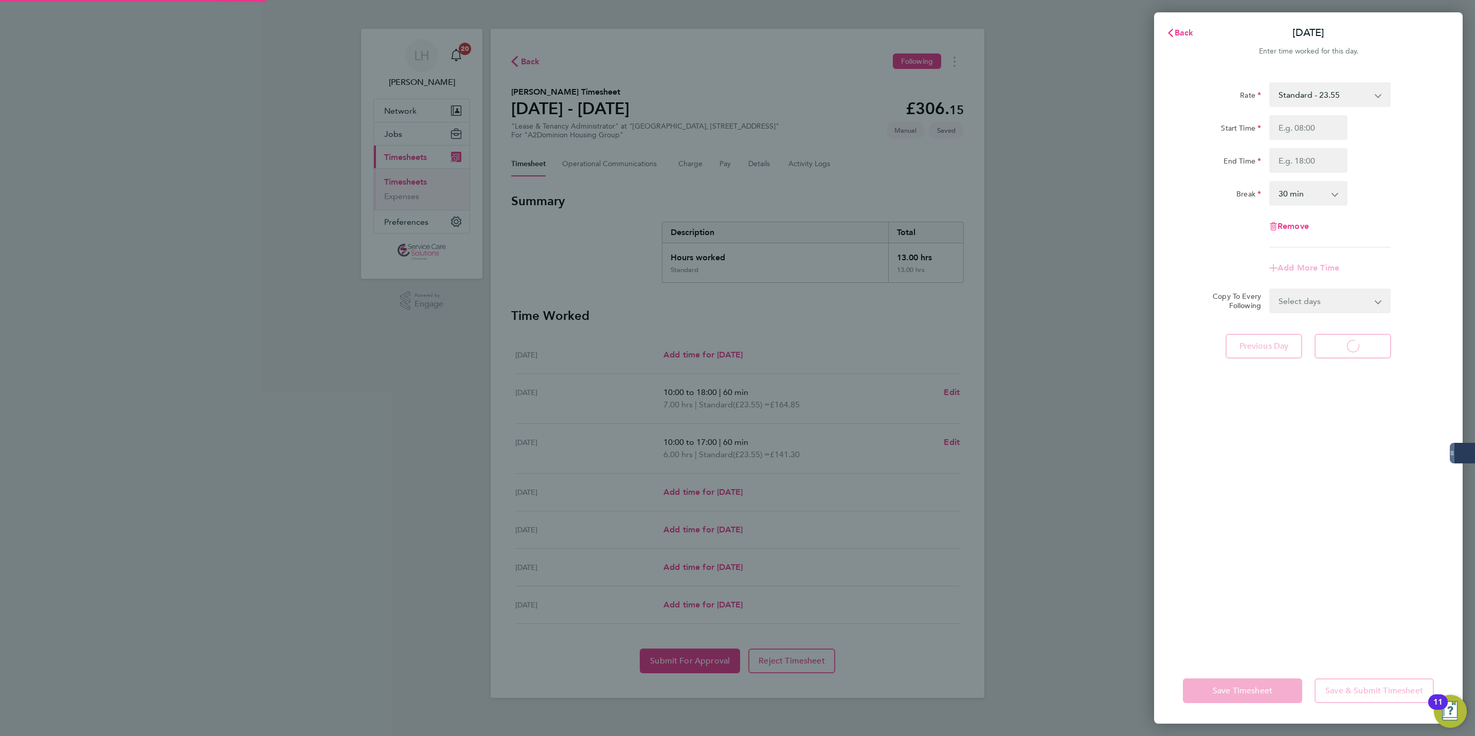
select select "30"
click at [1284, 139] on input "Start Time" at bounding box center [1308, 127] width 78 height 25
type input "09:00"
type input "17:00"
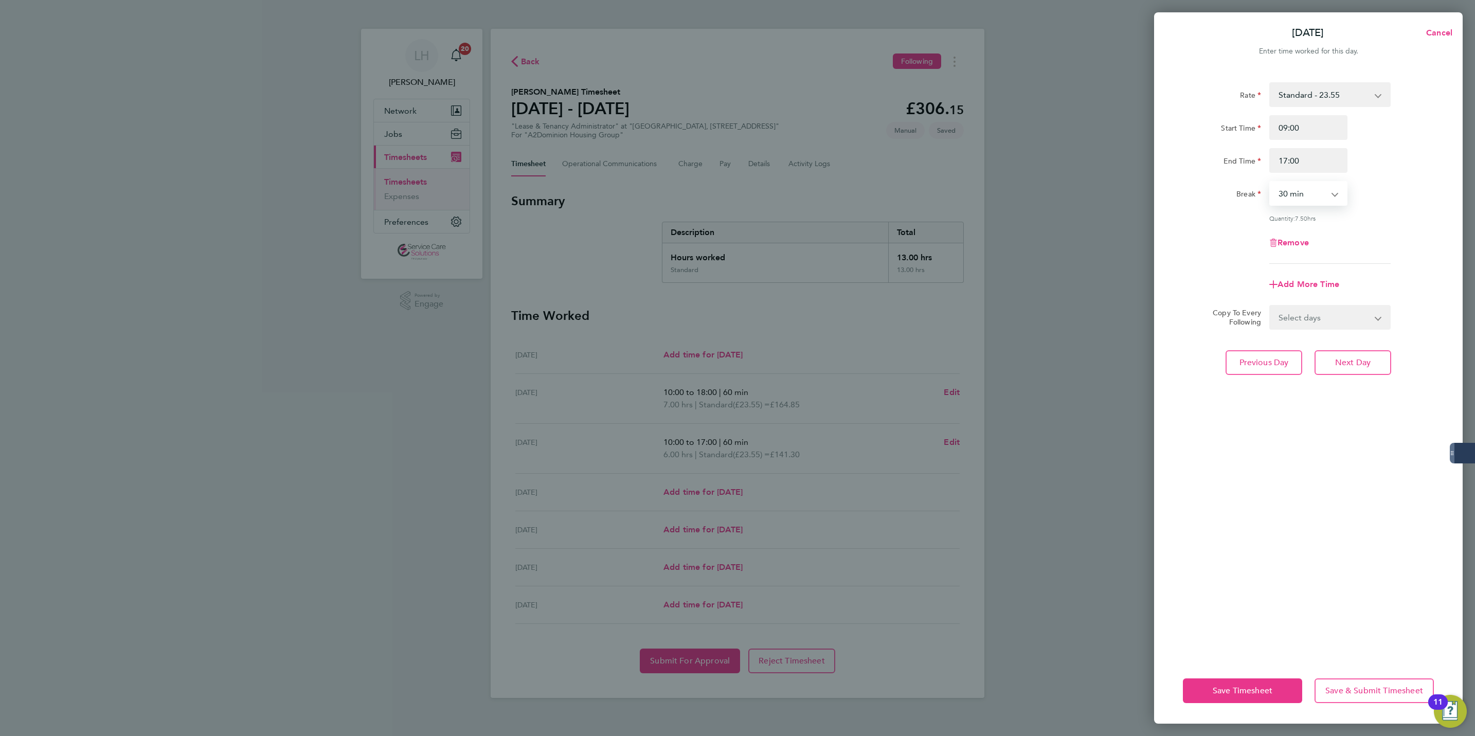
select select "60"
click at [1364, 370] on button "Next Day" at bounding box center [1352, 362] width 77 height 25
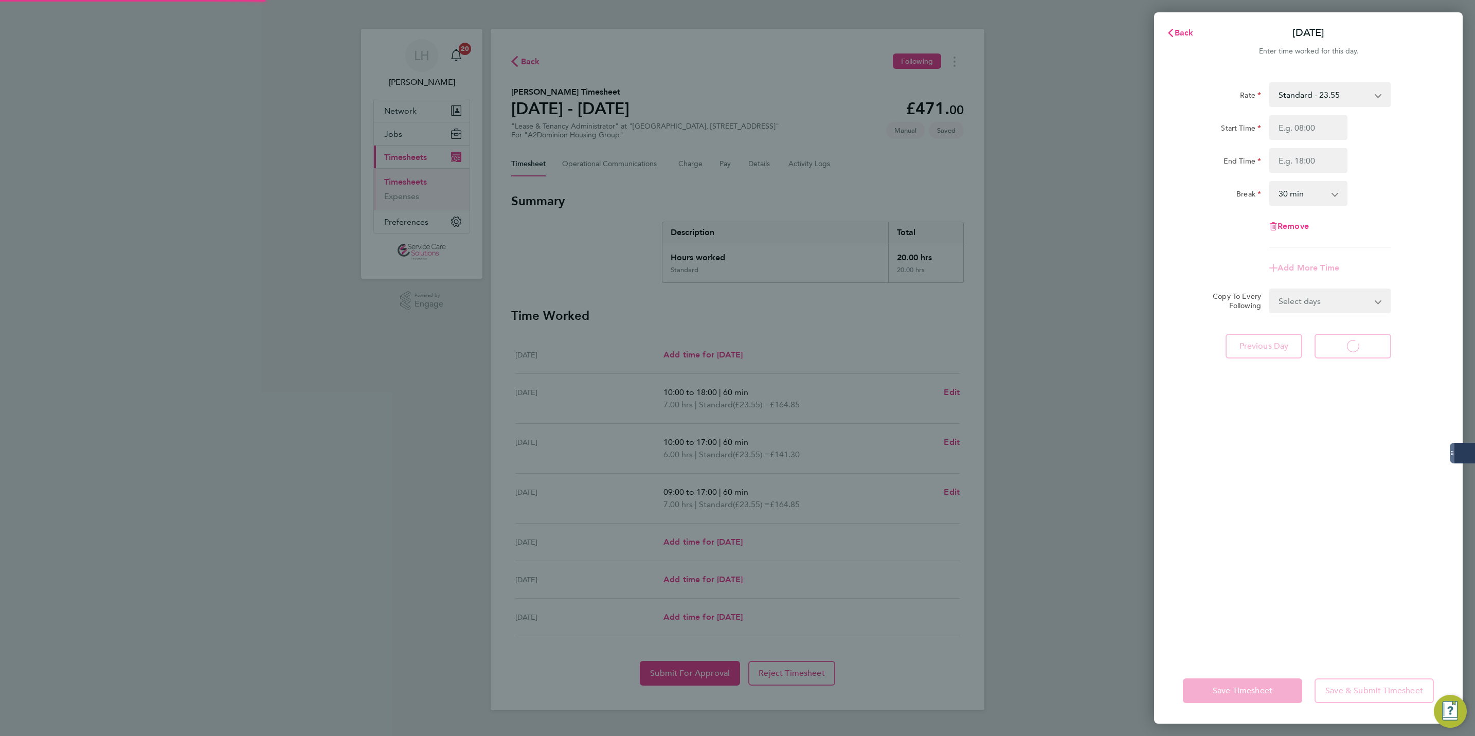
select select "30"
click at [1289, 125] on input "Start Time" at bounding box center [1308, 127] width 78 height 25
type input "10:00"
type input "15:00"
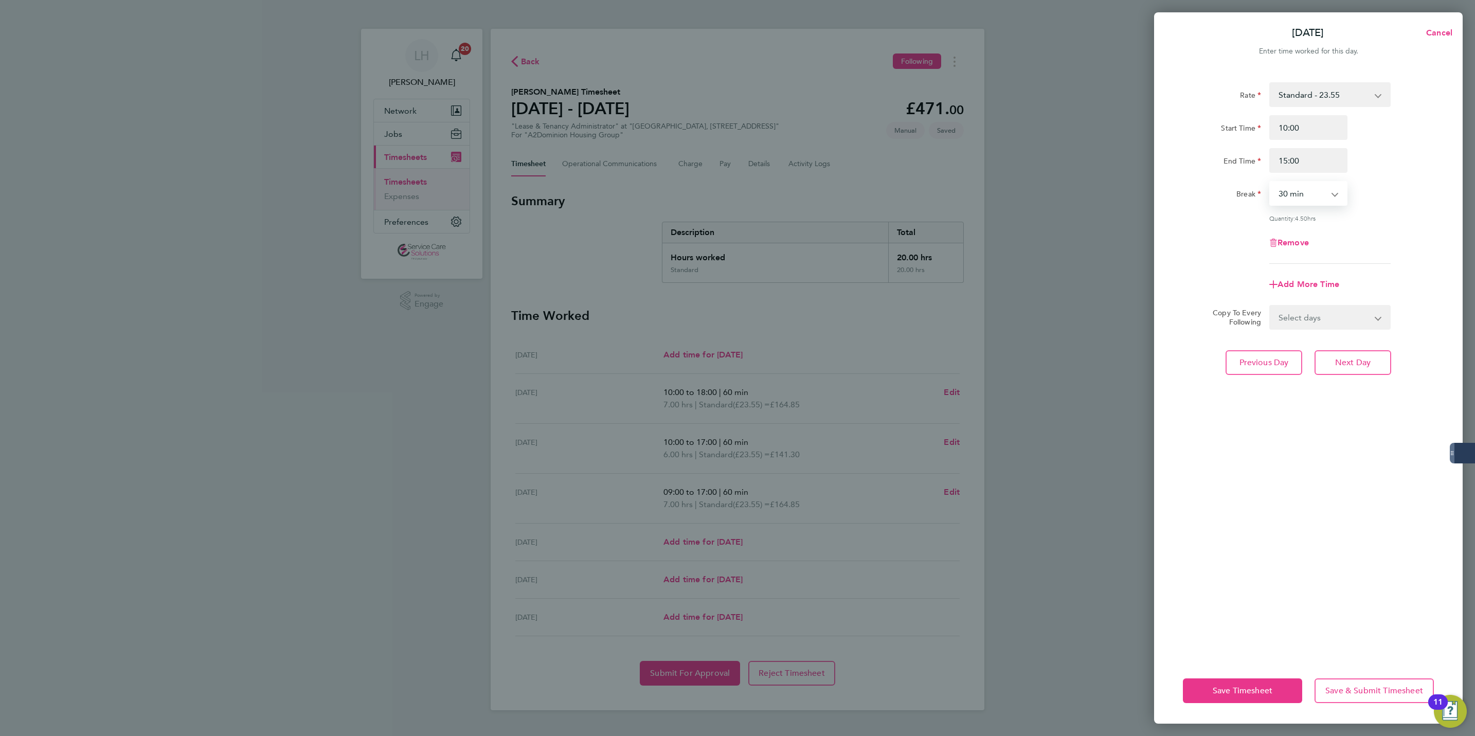
click at [1293, 190] on select "0 min 15 min 30 min 45 min 60 min 75 min 90 min" at bounding box center [1302, 193] width 64 height 23
select select "60"
click at [1270, 182] on select "0 min 15 min 30 min 45 min 60 min 75 min 90 min" at bounding box center [1302, 193] width 64 height 23
click at [1333, 365] on button "Next Day" at bounding box center [1352, 362] width 77 height 25
select select "30"
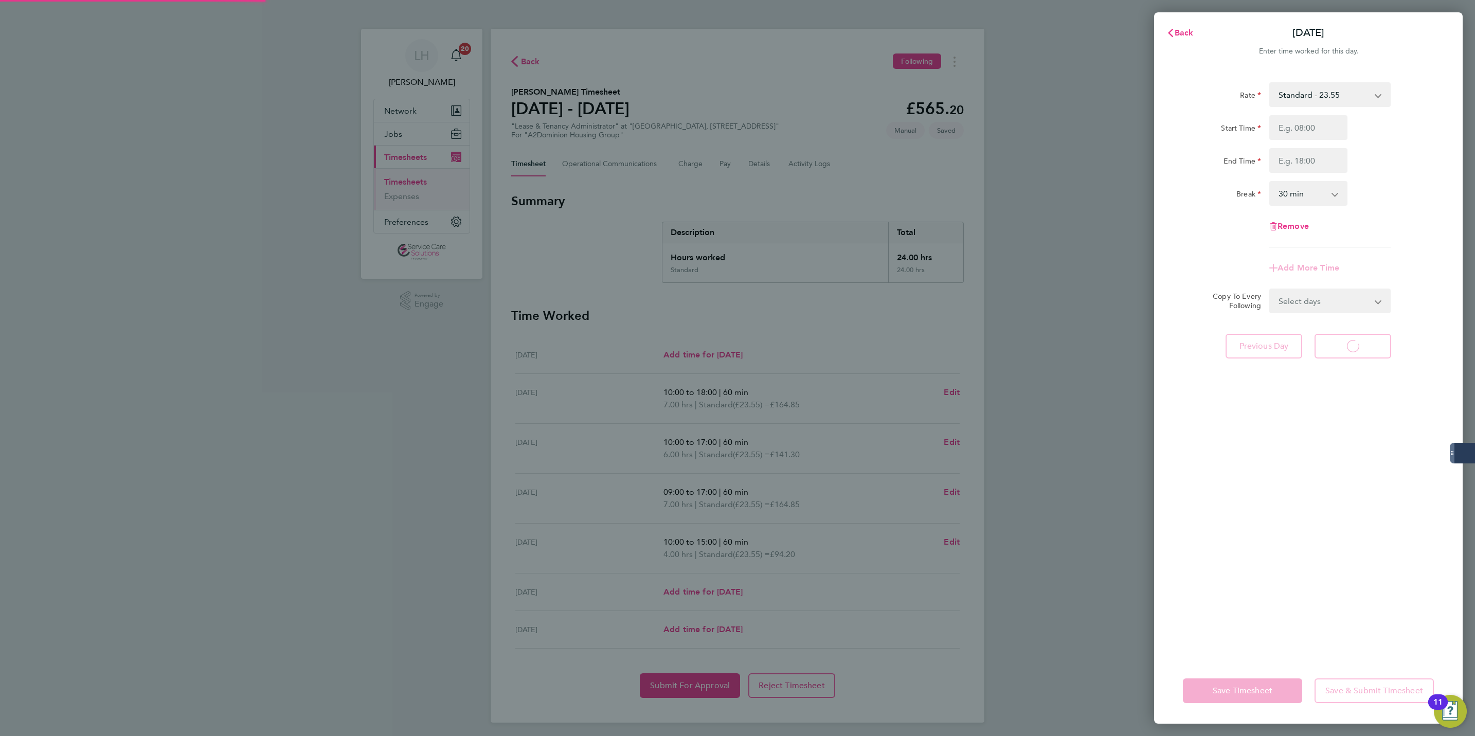
select select "30"
click at [1276, 341] on span "Previous Day" at bounding box center [1263, 346] width 49 height 10
click at [1314, 201] on select "0 min 15 min 30 min 45 min 60 min 75 min 90 min" at bounding box center [1302, 193] width 64 height 23
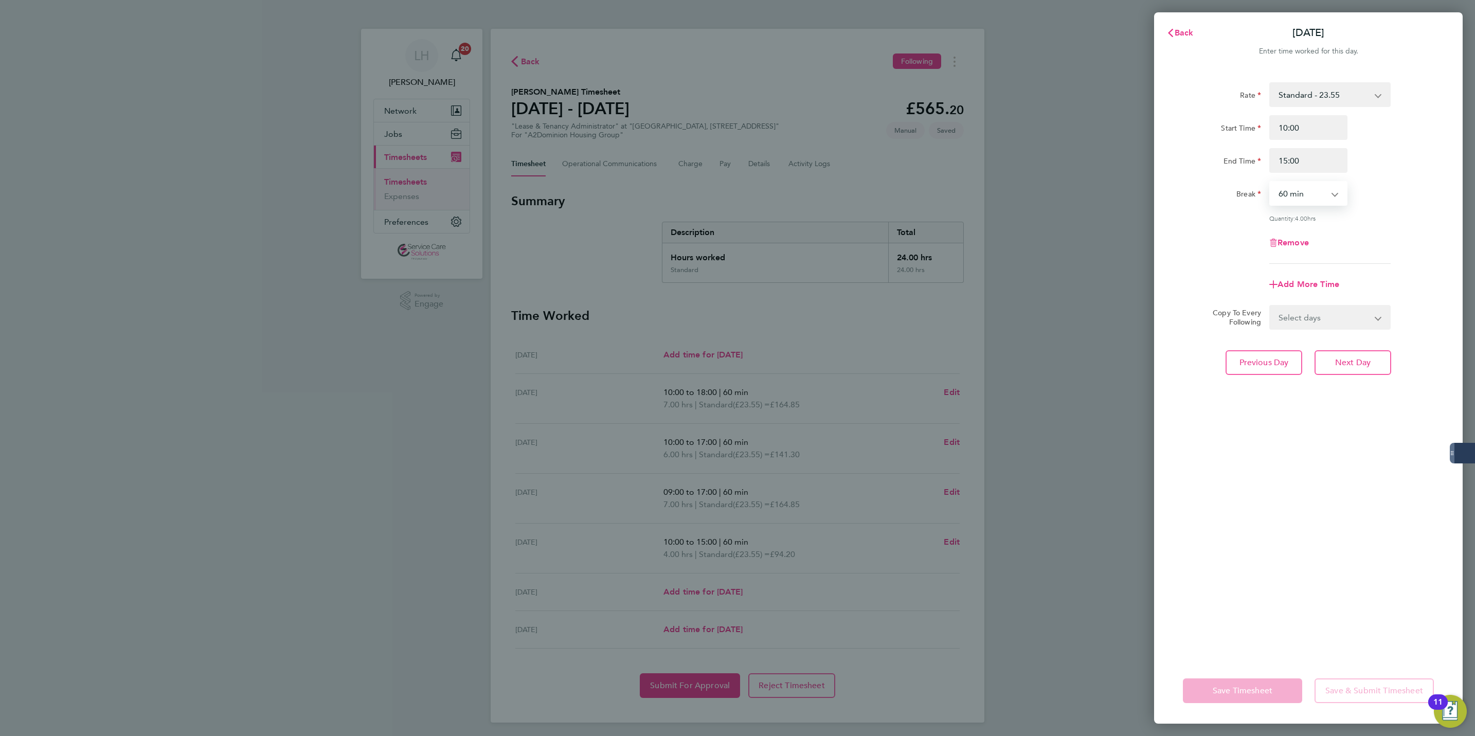
select select "0"
click at [1270, 182] on select "0 min 15 min 30 min 45 min 60 min 75 min 90 min" at bounding box center [1302, 193] width 64 height 23
click at [1350, 366] on span "Next Day" at bounding box center [1352, 362] width 35 height 10
select select "30"
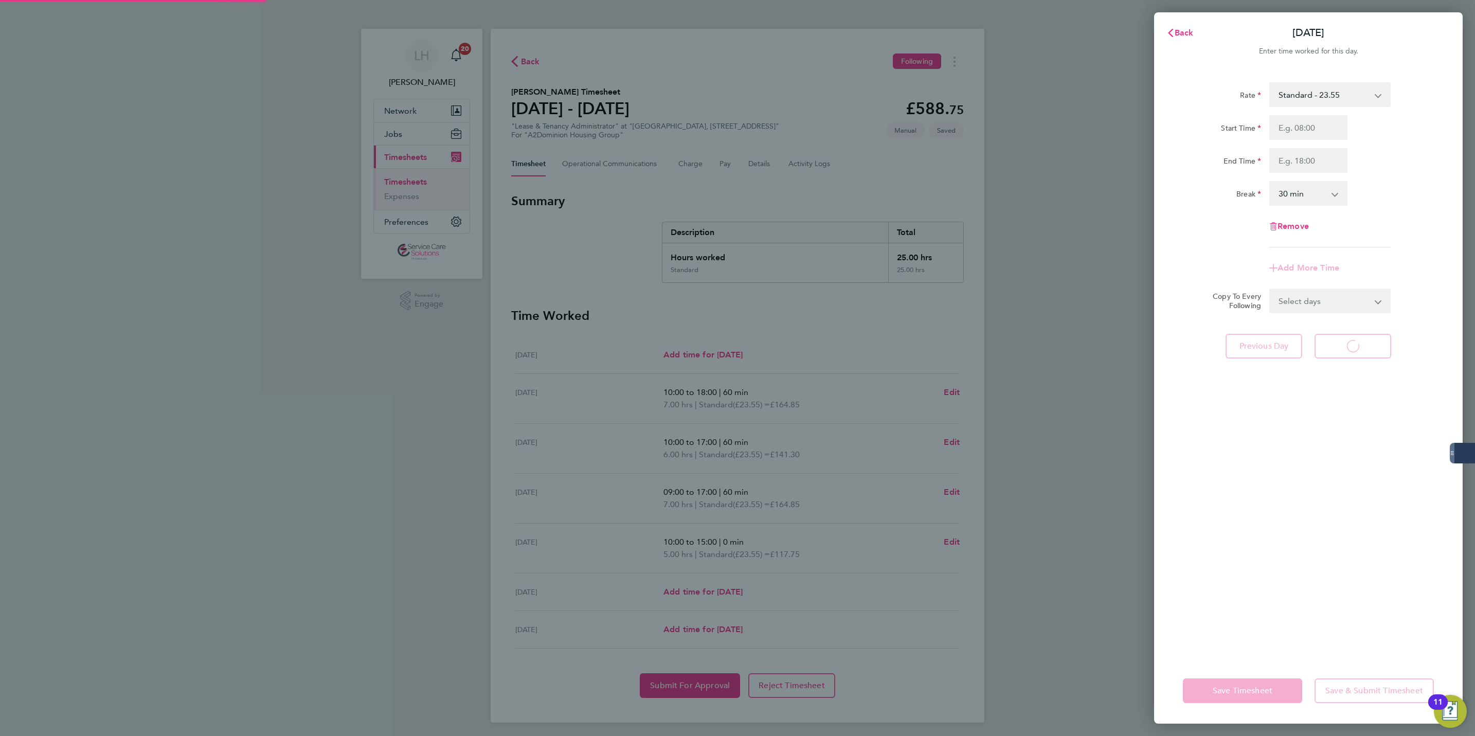
select select "30"
click at [1177, 35] on span "Back" at bounding box center [1183, 33] width 19 height 10
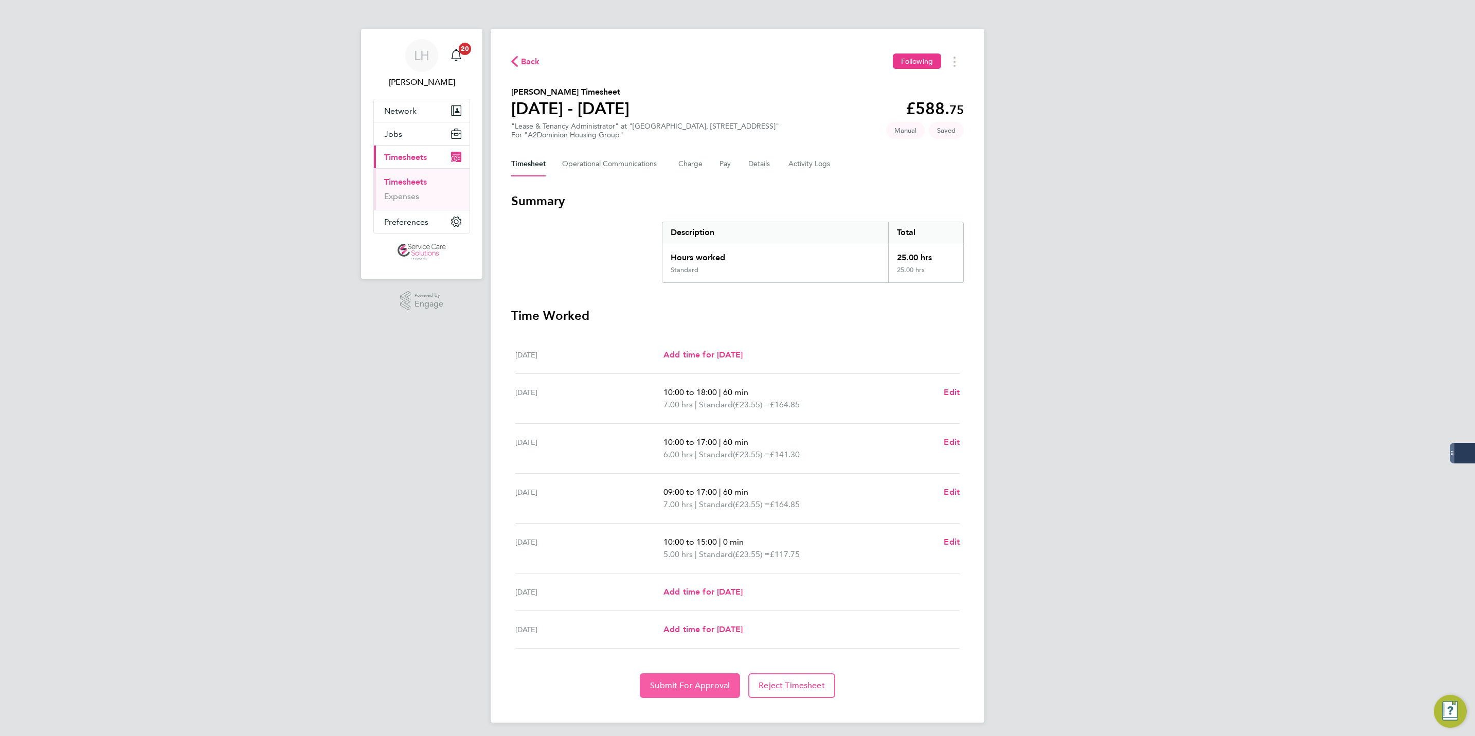
click at [662, 686] on span "Submit For Approval" at bounding box center [690, 685] width 80 height 10
